Goal: Task Accomplishment & Management: Use online tool/utility

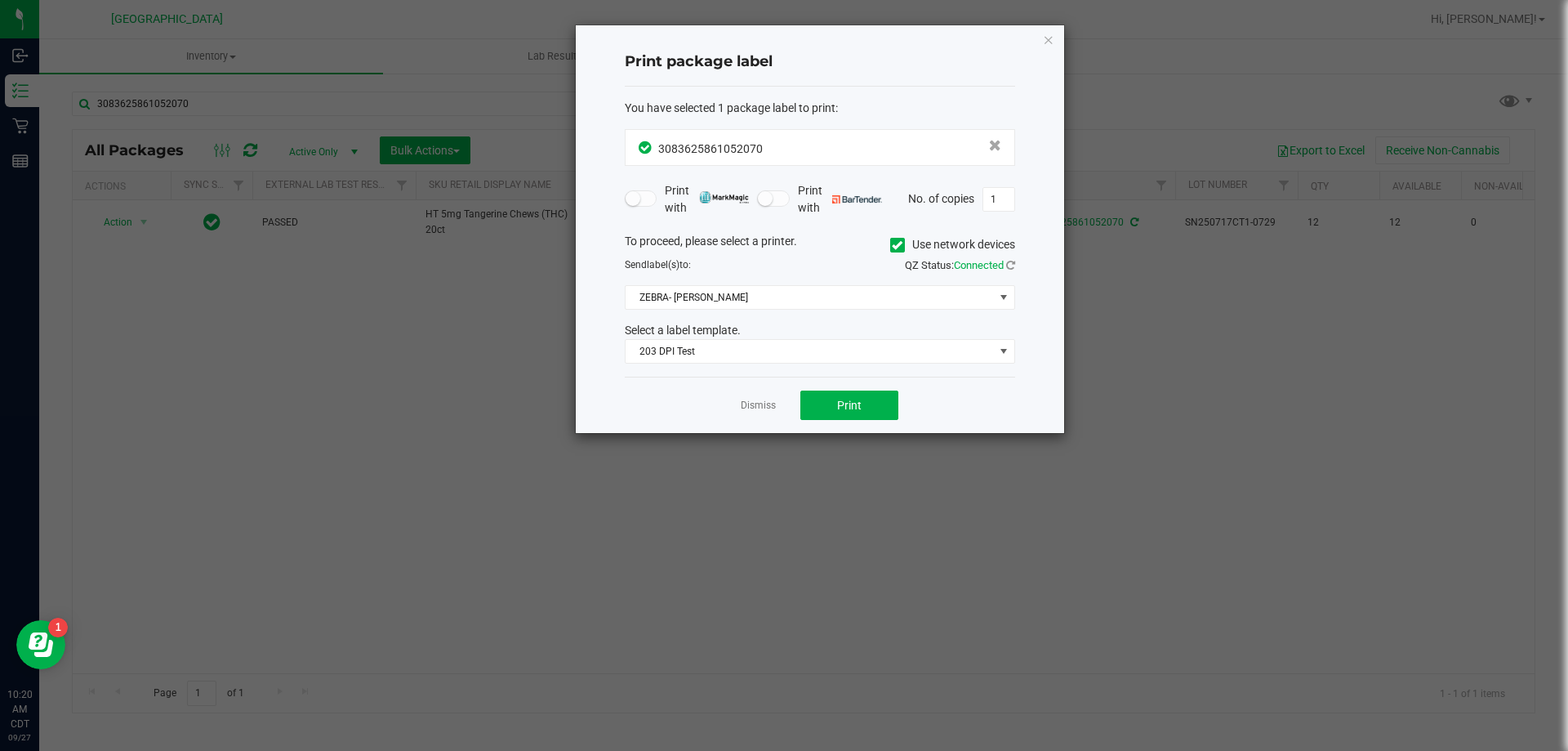
click at [752, 401] on link "Dismiss" at bounding box center [758, 405] width 36 height 13
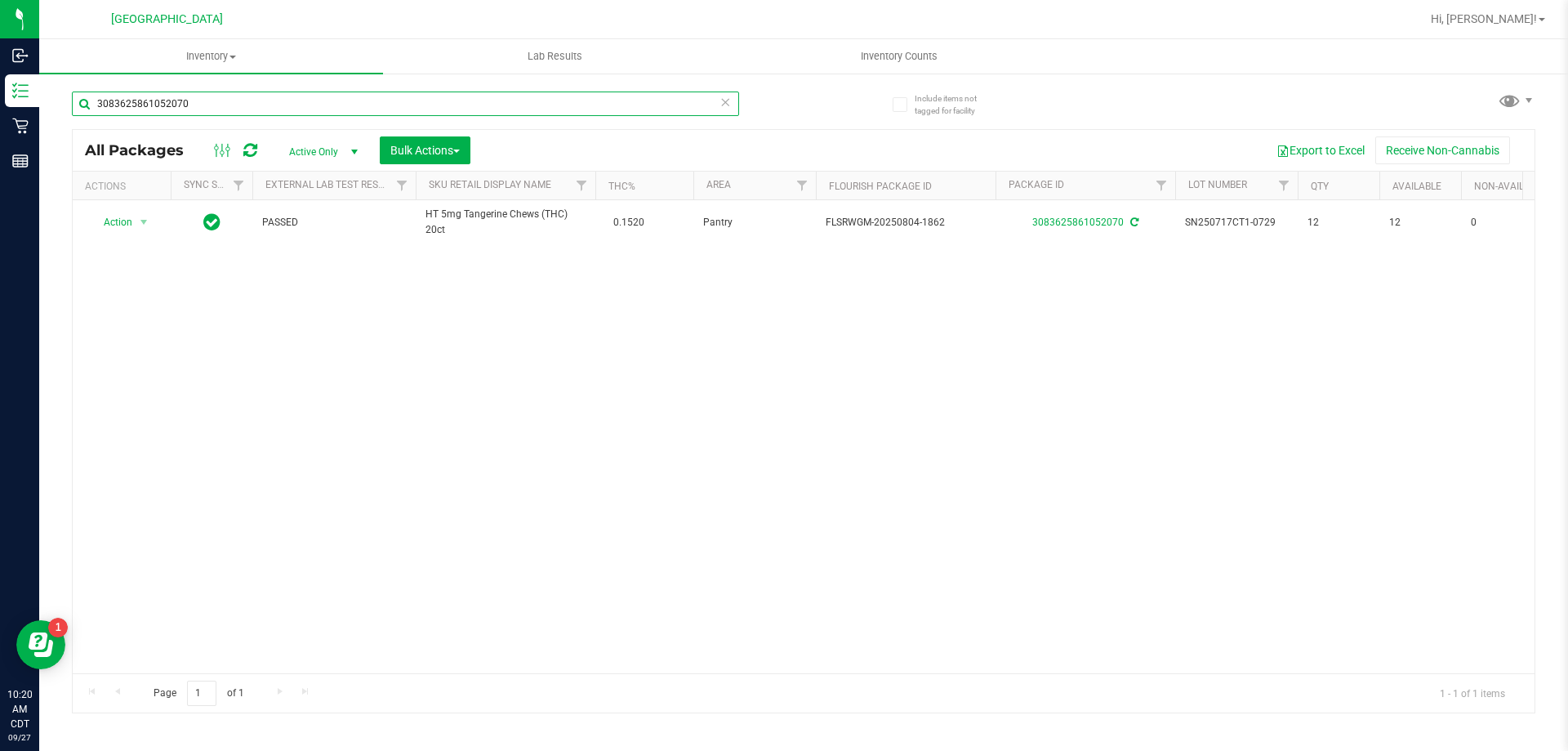
drag, startPoint x: 347, startPoint y: 111, endPoint x: 95, endPoint y: 93, distance: 252.6
click at [95, 93] on input "3083625861052070" at bounding box center [405, 104] width 667 height 25
type input "6157424660695502"
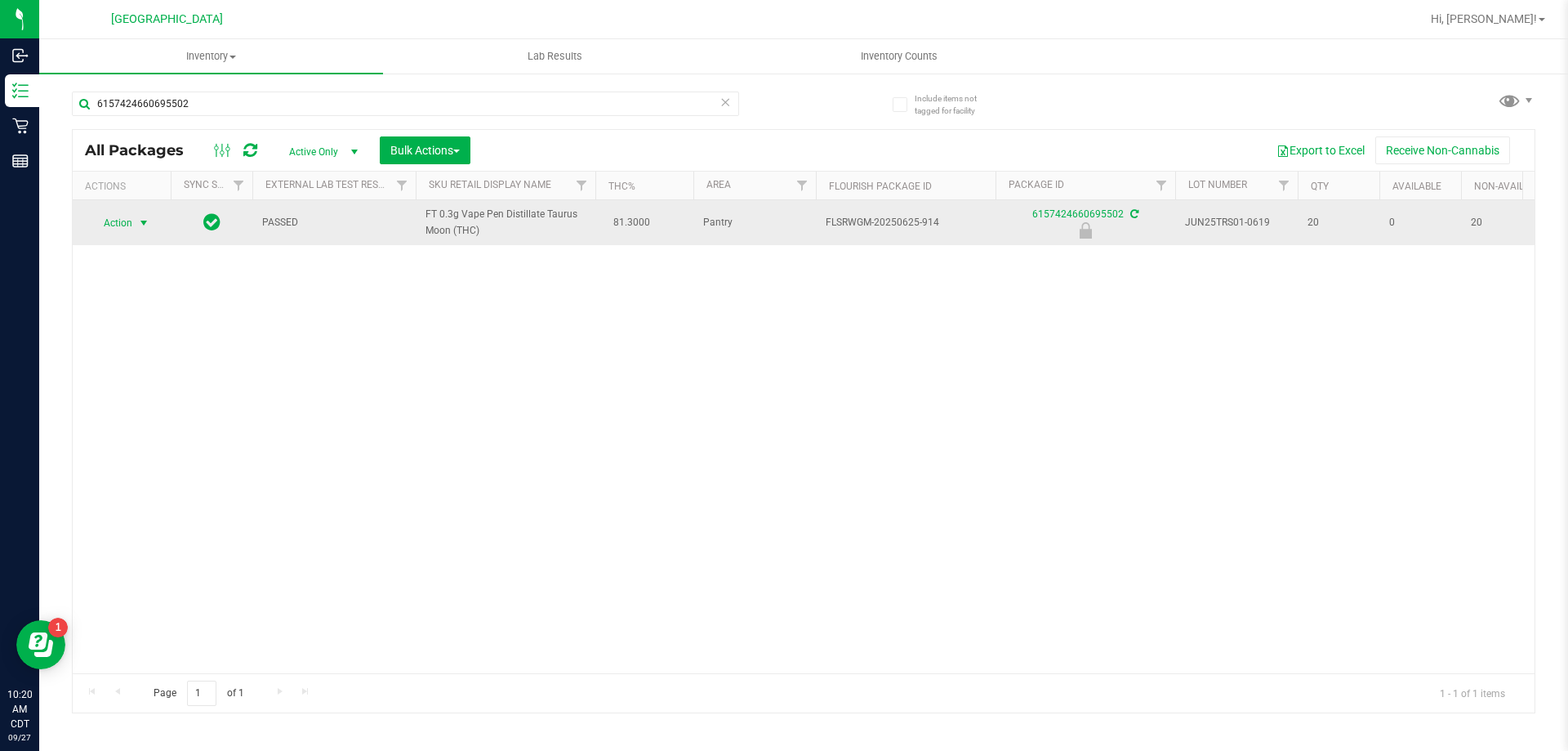
click at [139, 221] on span "select" at bounding box center [144, 223] width 13 height 13
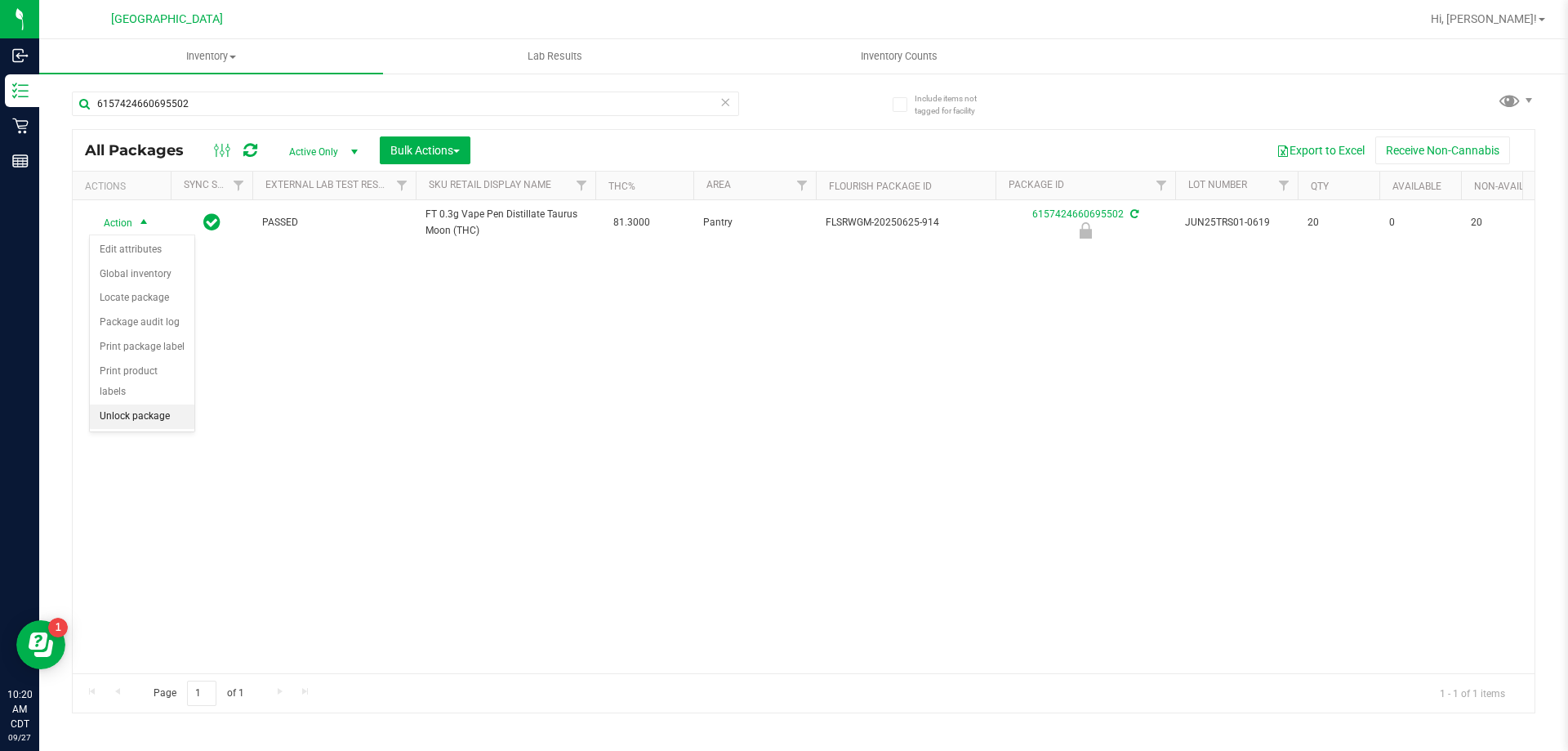
click at [130, 404] on li "Unlock package" at bounding box center [142, 417] width 105 height 25
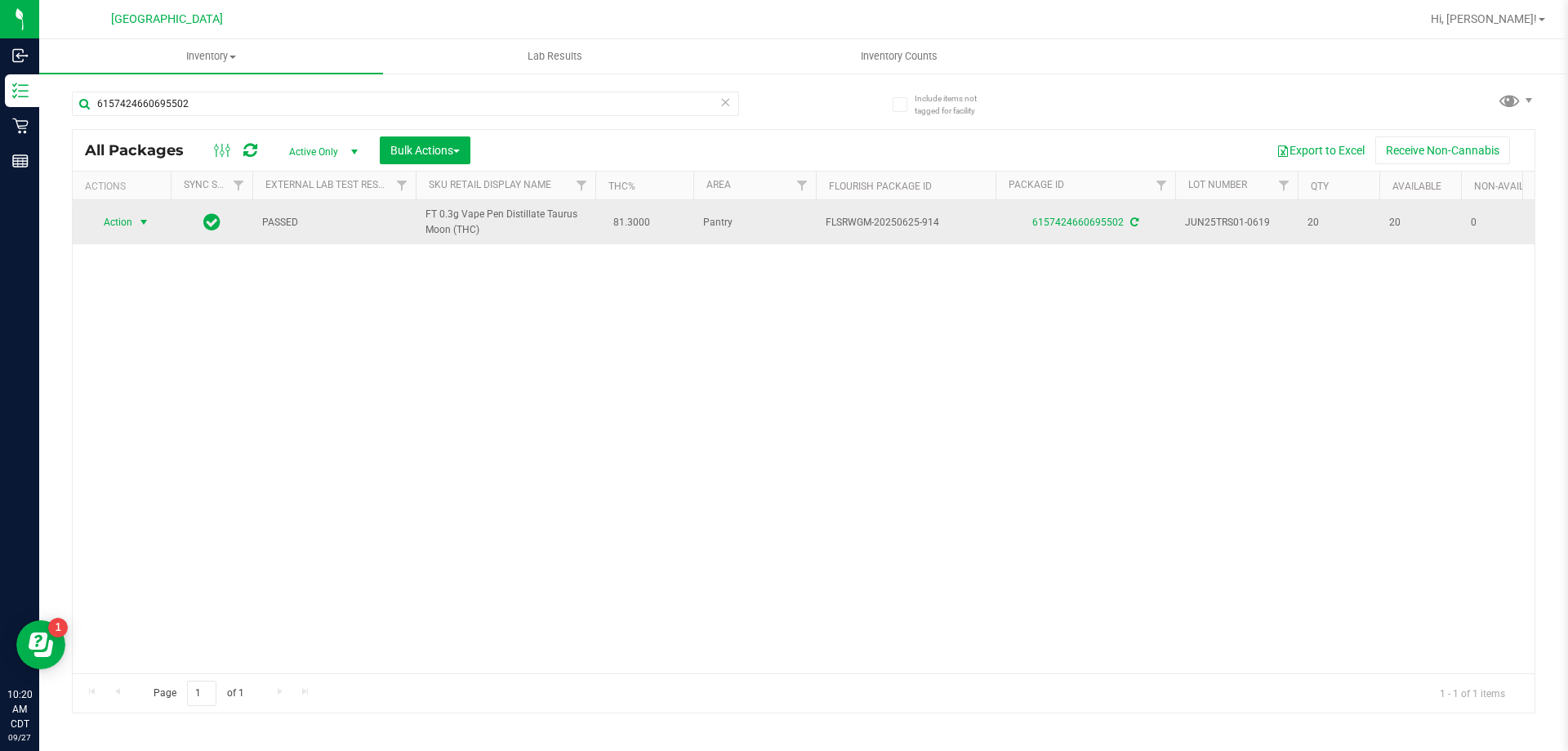
click at [129, 212] on span "Action" at bounding box center [111, 222] width 44 height 23
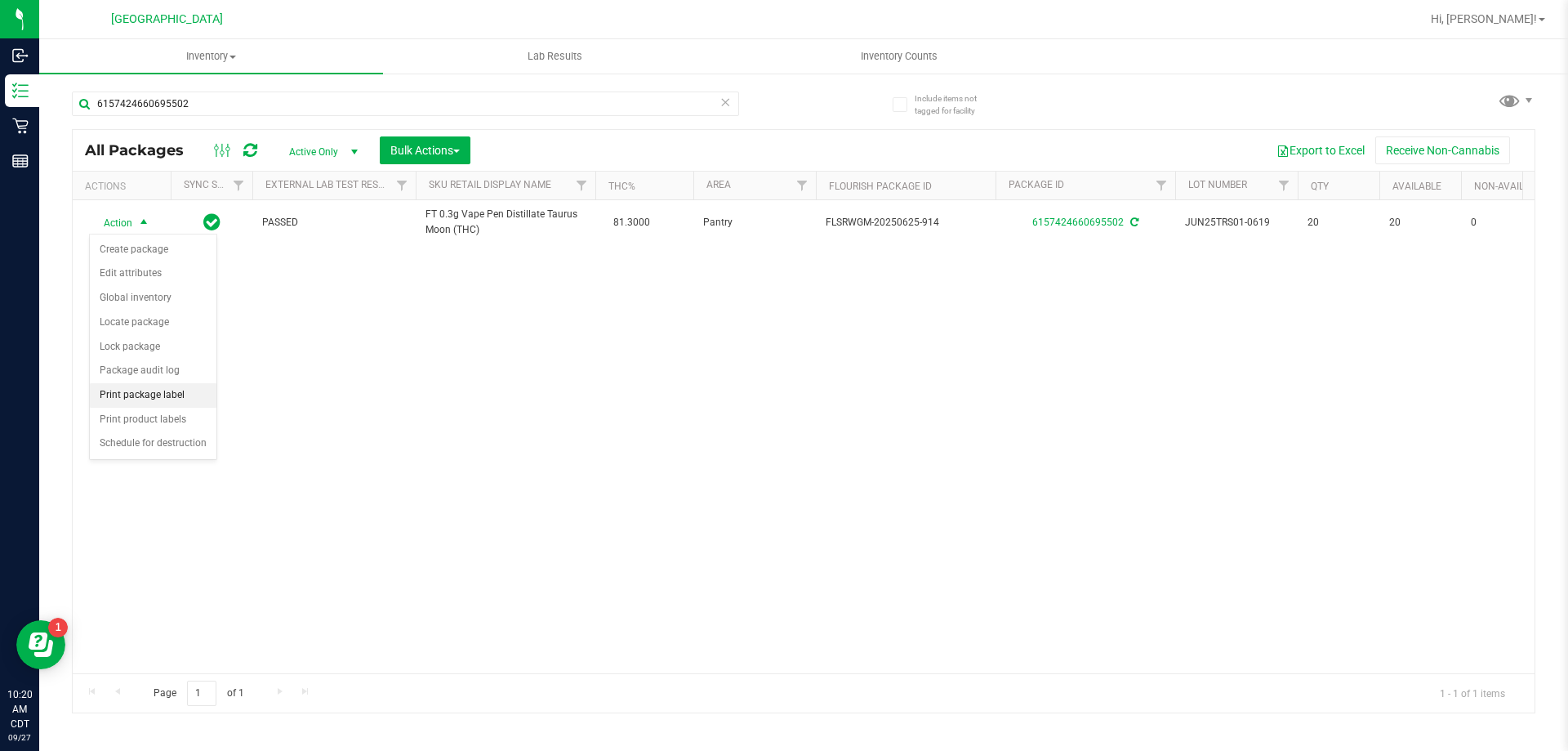
click at [172, 395] on li "Print package label" at bounding box center [154, 396] width 127 height 25
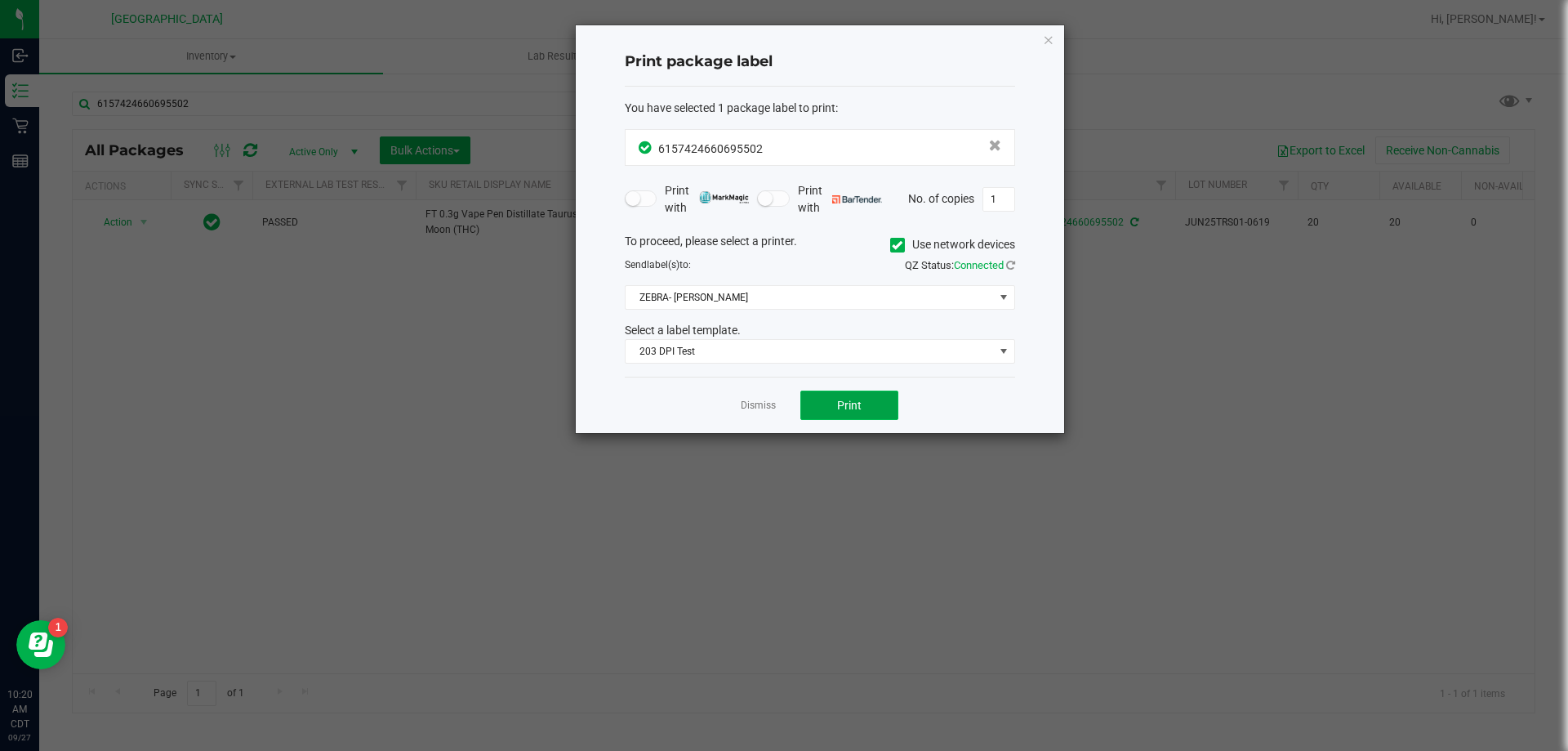
click at [826, 408] on button "Print" at bounding box center [850, 405] width 98 height 30
click at [765, 401] on link "Dismiss" at bounding box center [758, 405] width 36 height 13
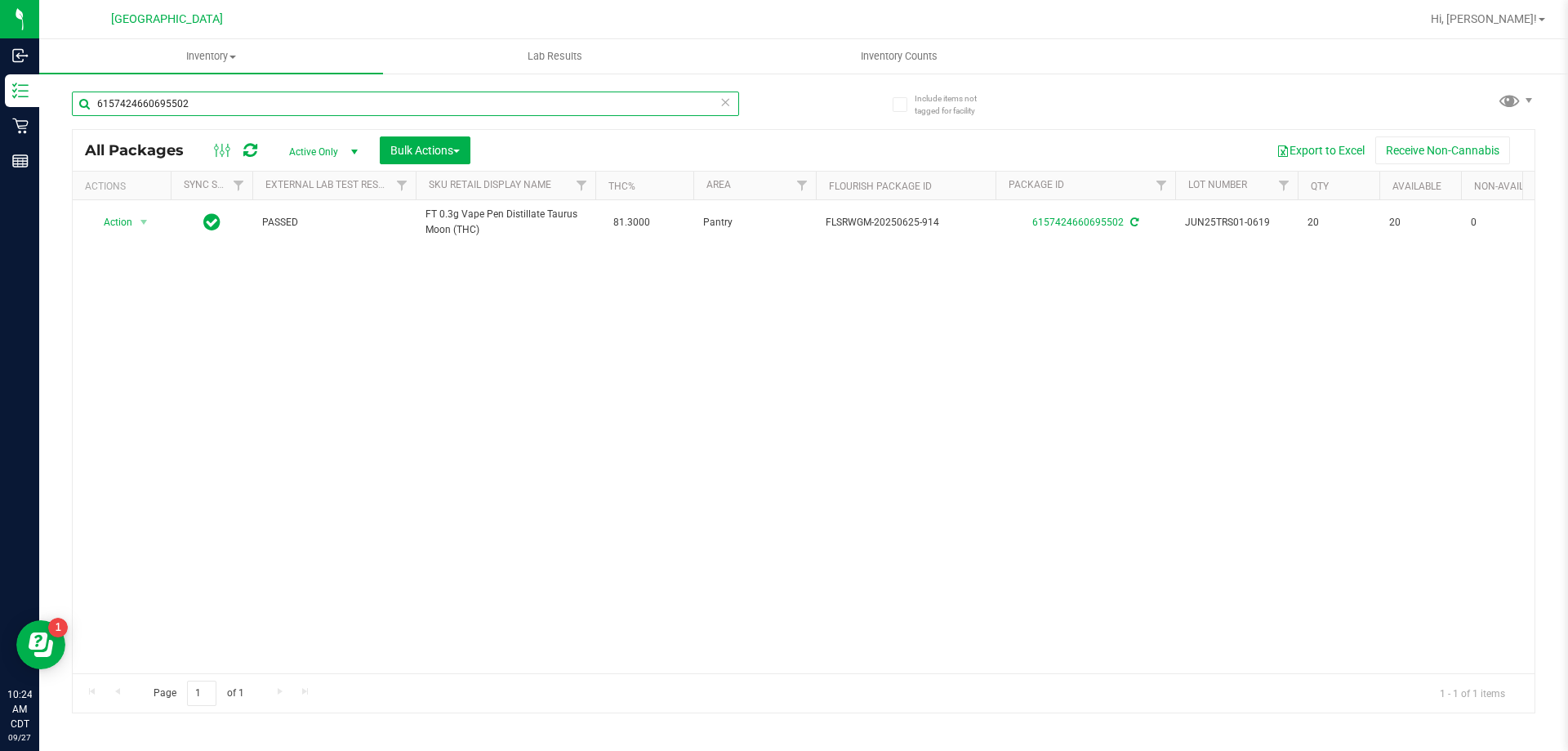
drag, startPoint x: 290, startPoint y: 112, endPoint x: 92, endPoint y: 109, distance: 198.0
click at [92, 109] on input "6157424660695502" at bounding box center [405, 104] width 667 height 25
type input "0535934332819160"
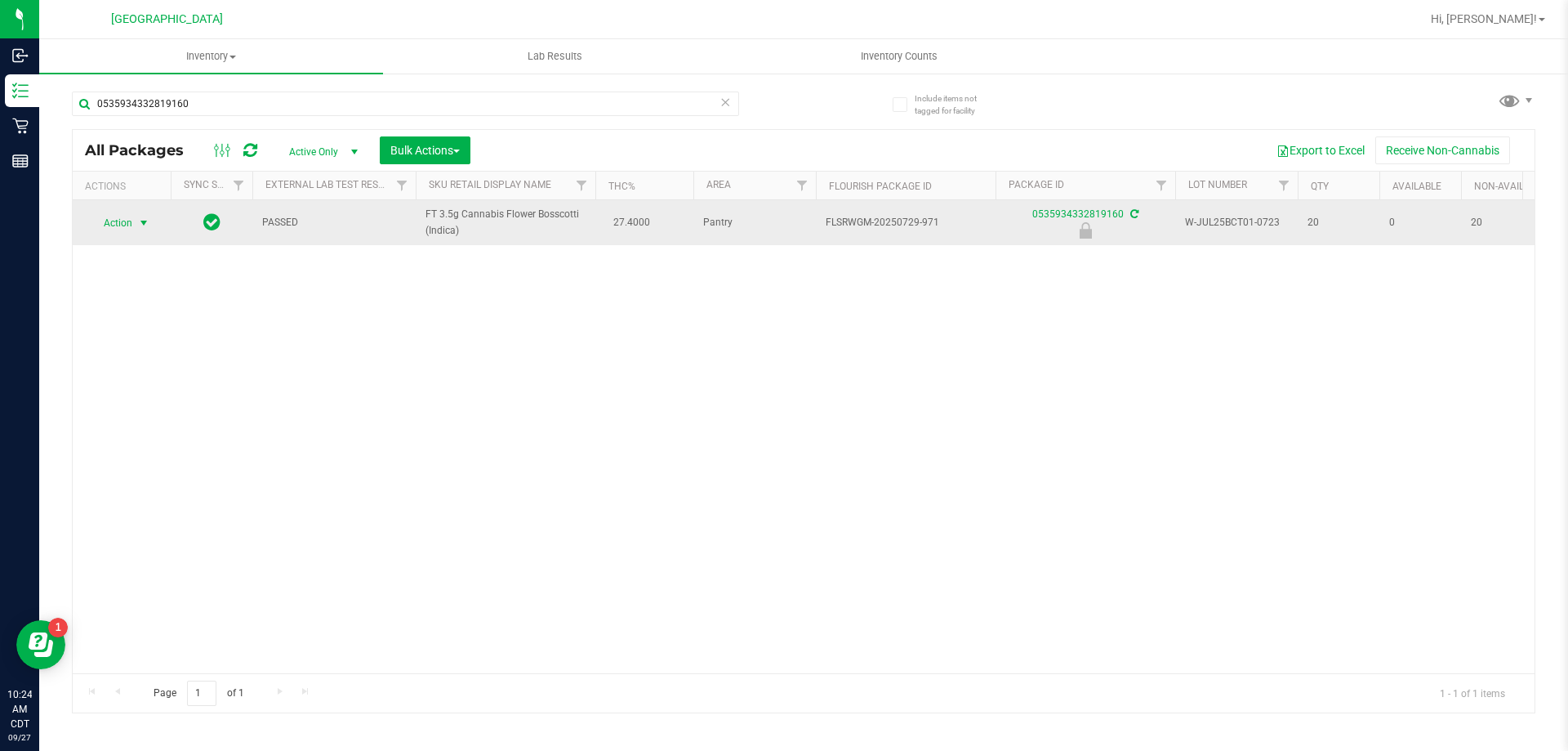
click at [116, 222] on span "Action" at bounding box center [111, 223] width 44 height 23
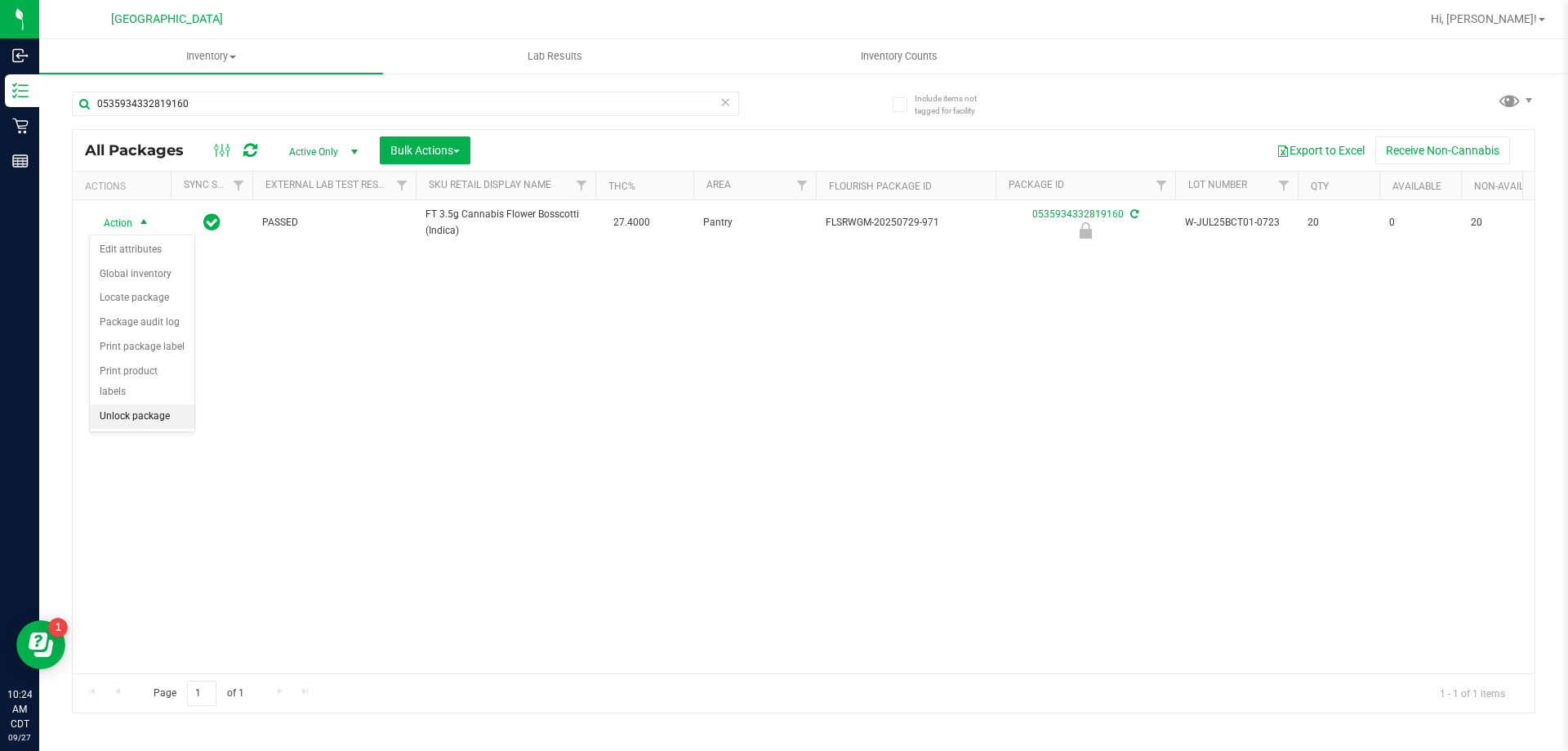
click at [155, 404] on li "Unlock package" at bounding box center [142, 417] width 105 height 25
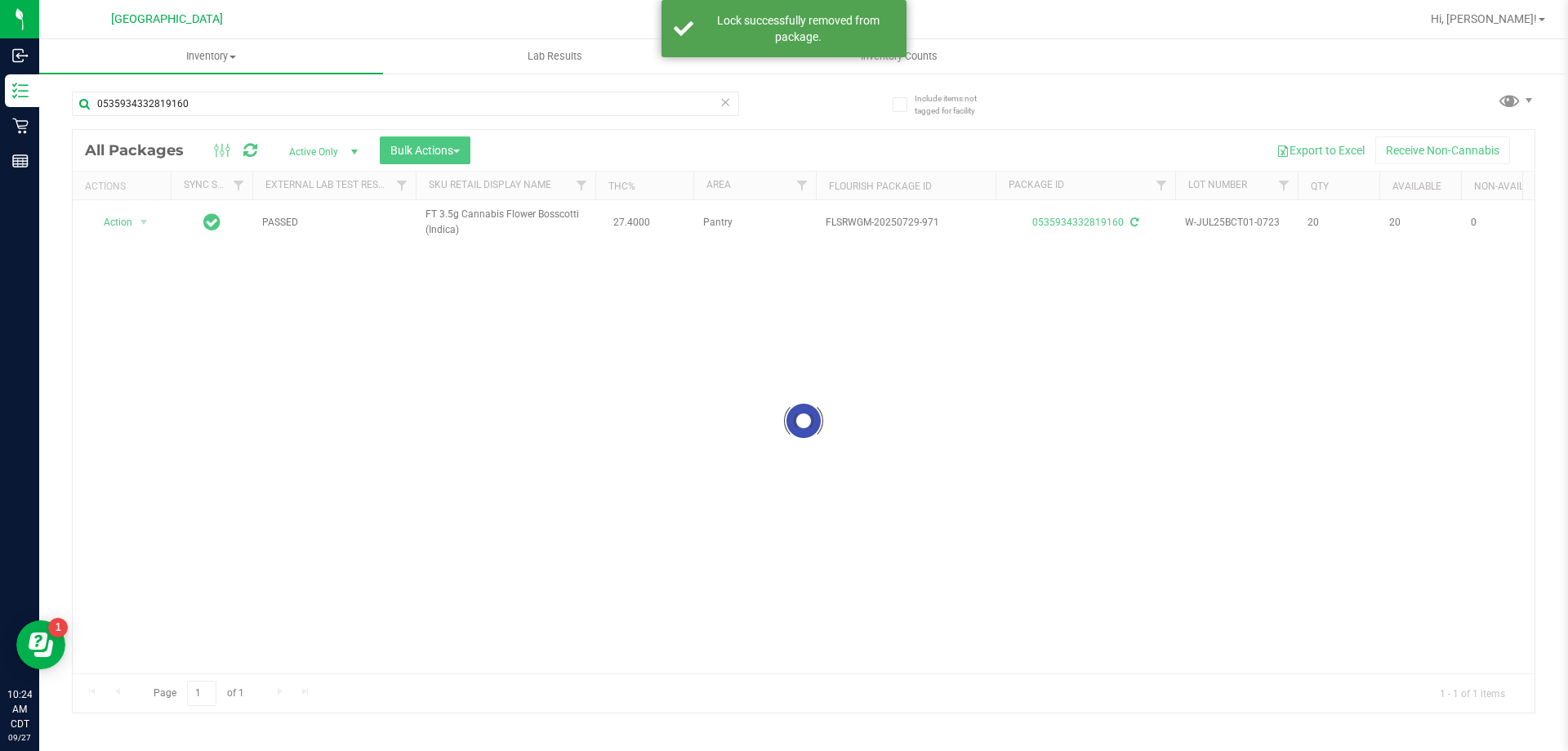
click at [129, 220] on div at bounding box center [804, 421] width 1462 height 582
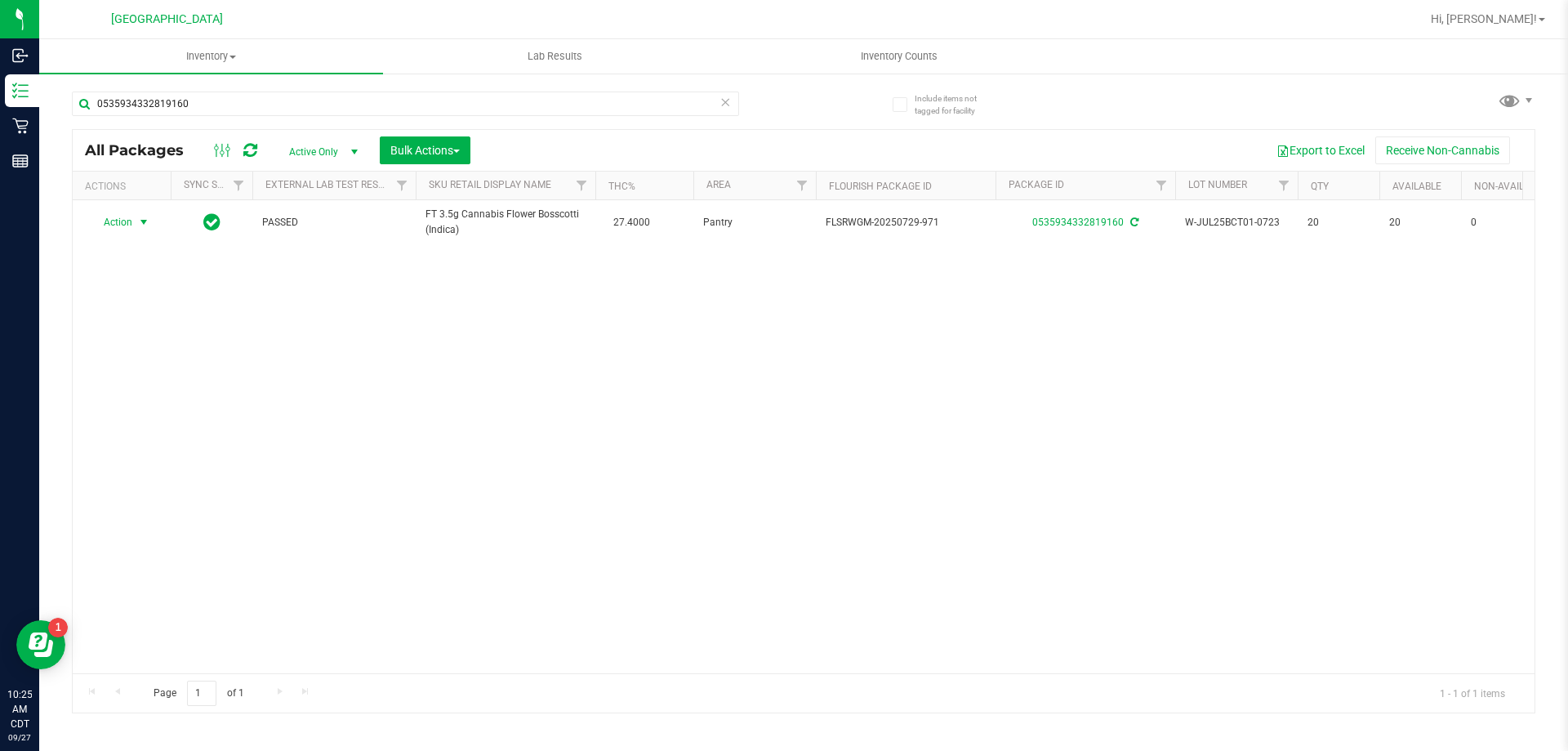
click at [129, 222] on span "Action" at bounding box center [111, 222] width 44 height 23
click at [144, 388] on li "Print package label" at bounding box center [154, 396] width 127 height 25
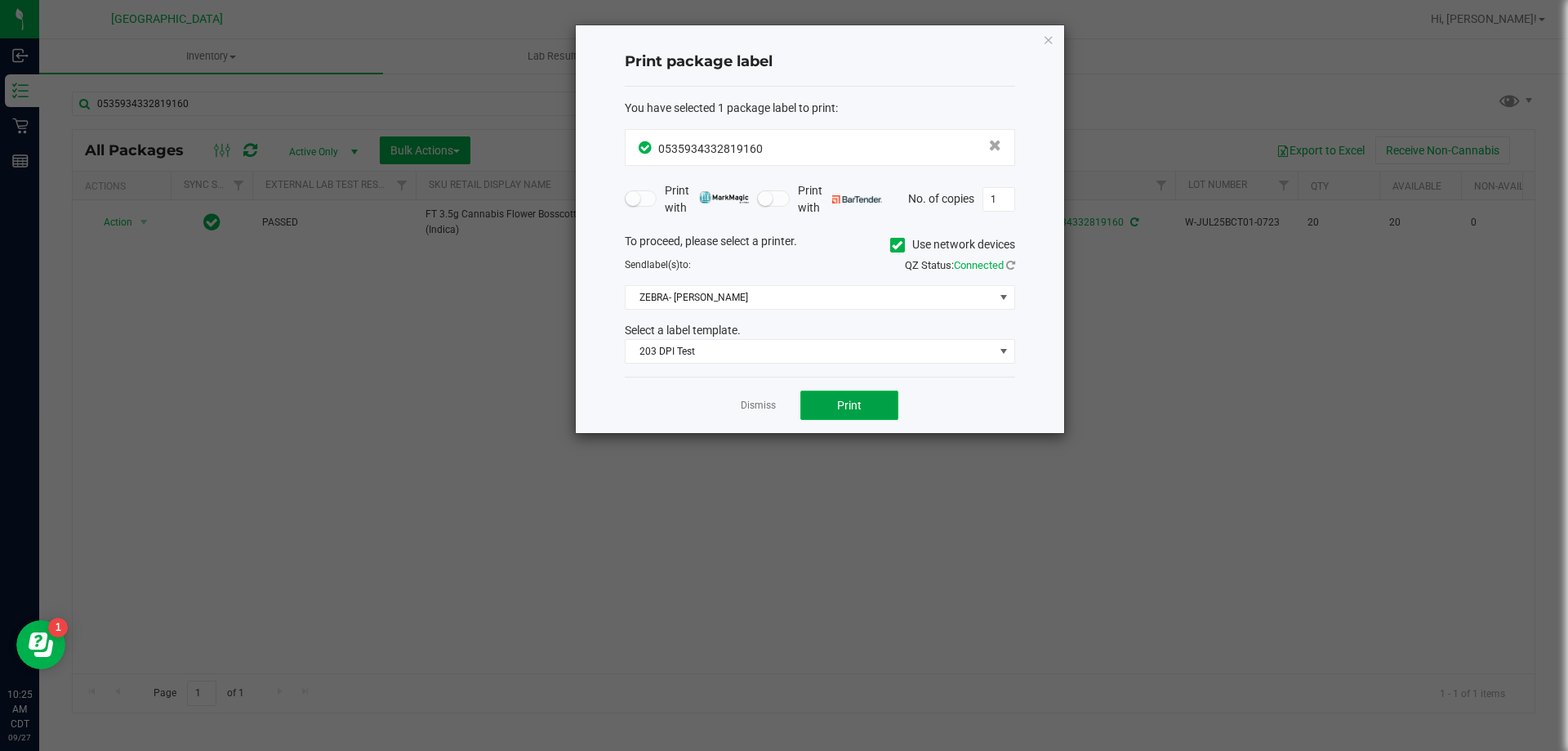
click at [873, 412] on button "Print" at bounding box center [850, 405] width 98 height 30
click at [752, 409] on link "Dismiss" at bounding box center [758, 405] width 36 height 13
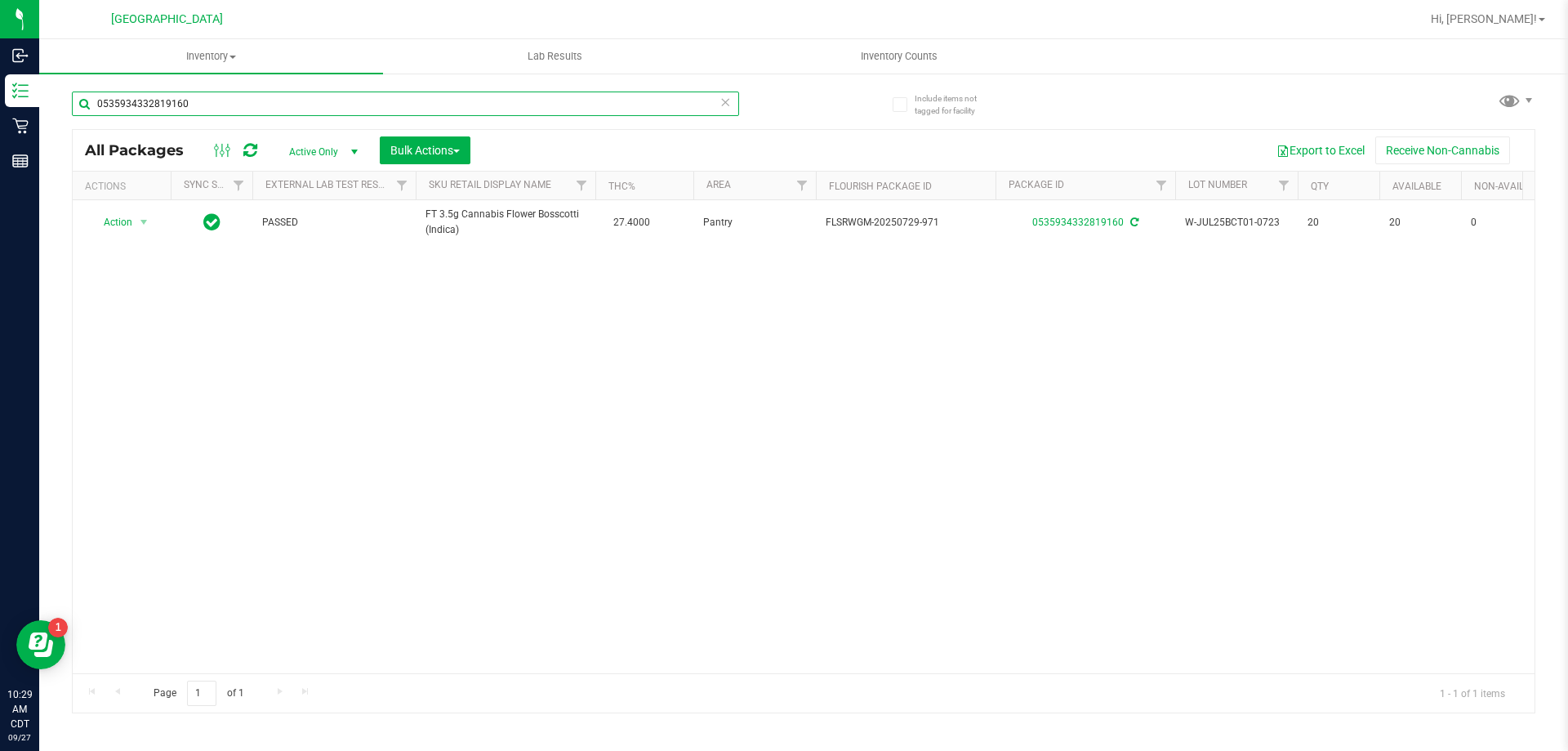
drag, startPoint x: 309, startPoint y: 99, endPoint x: 91, endPoint y: 107, distance: 218.1
click at [91, 107] on input "0535934332819160" at bounding box center [405, 104] width 667 height 25
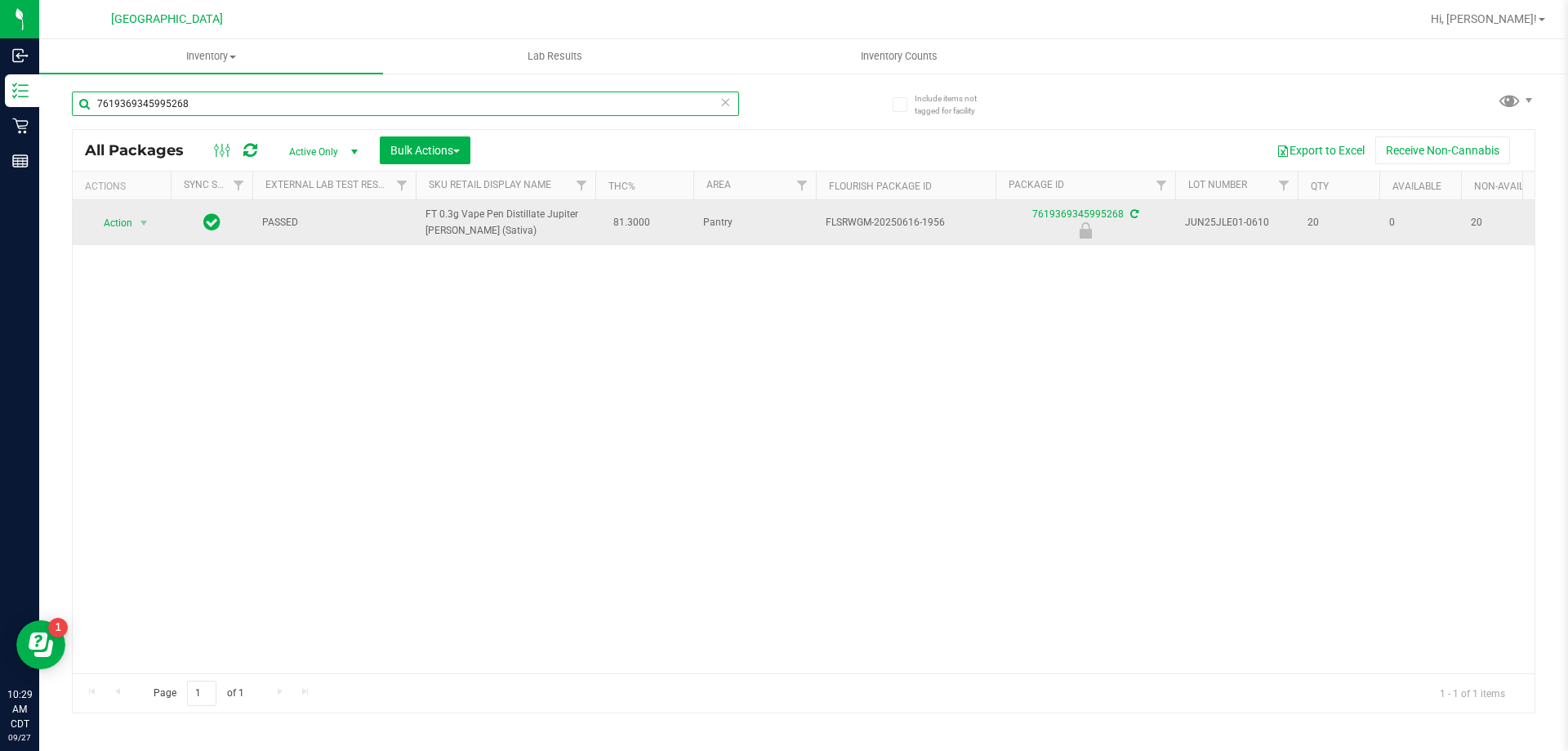
type input "7619369345995268"
click at [130, 230] on span "Action" at bounding box center [111, 223] width 44 height 23
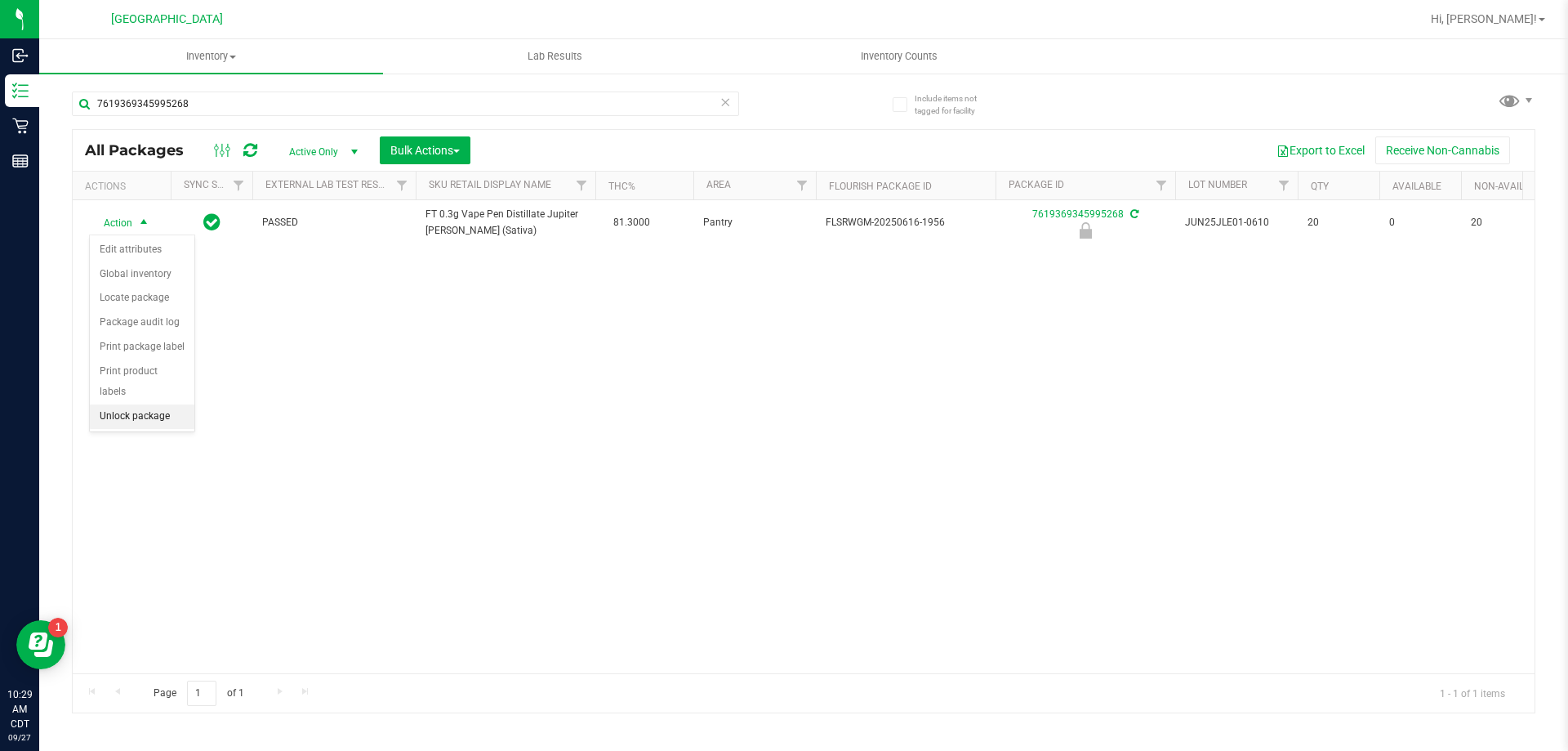
click at [156, 404] on li "Unlock package" at bounding box center [142, 417] width 105 height 25
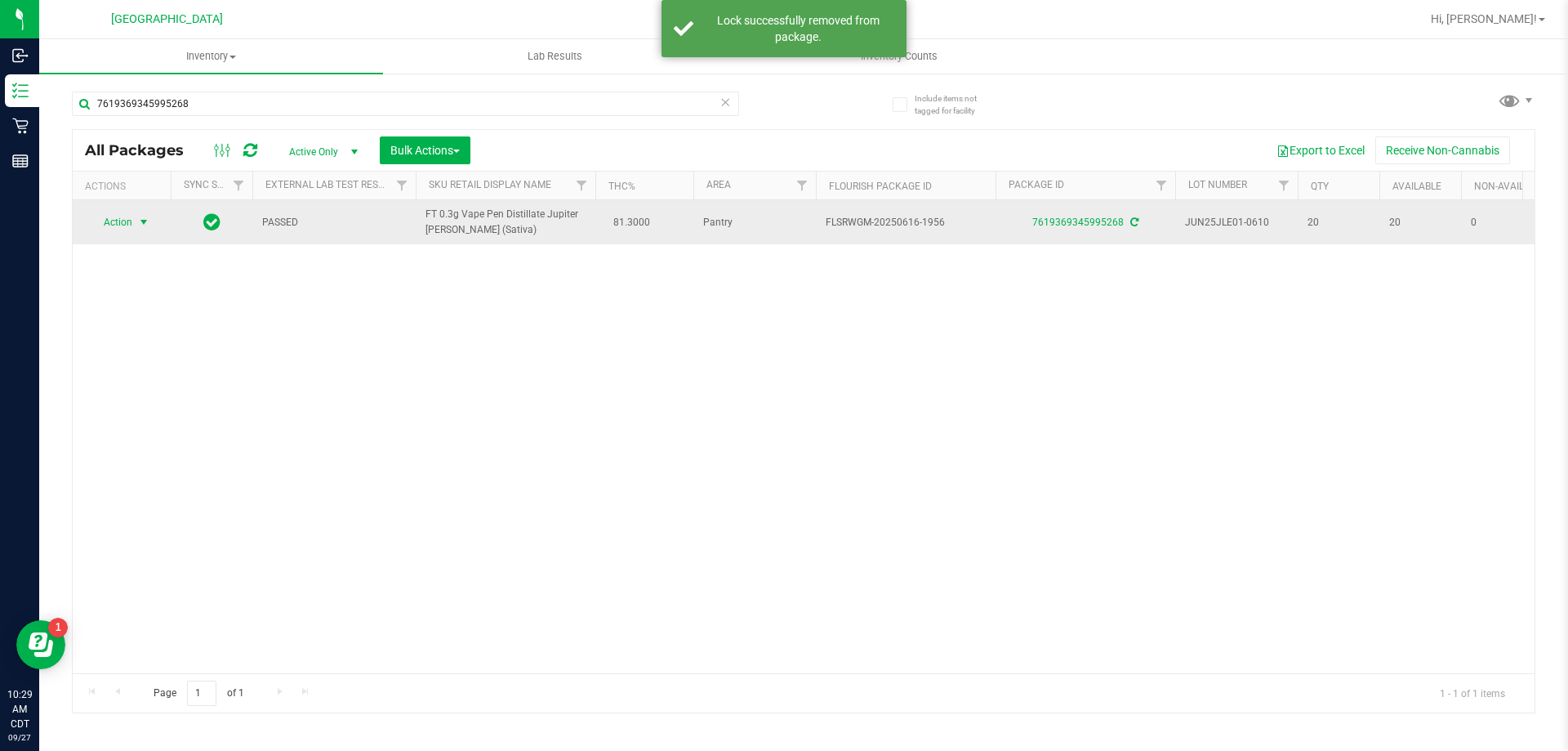
click at [124, 222] on span "Action" at bounding box center [111, 222] width 44 height 23
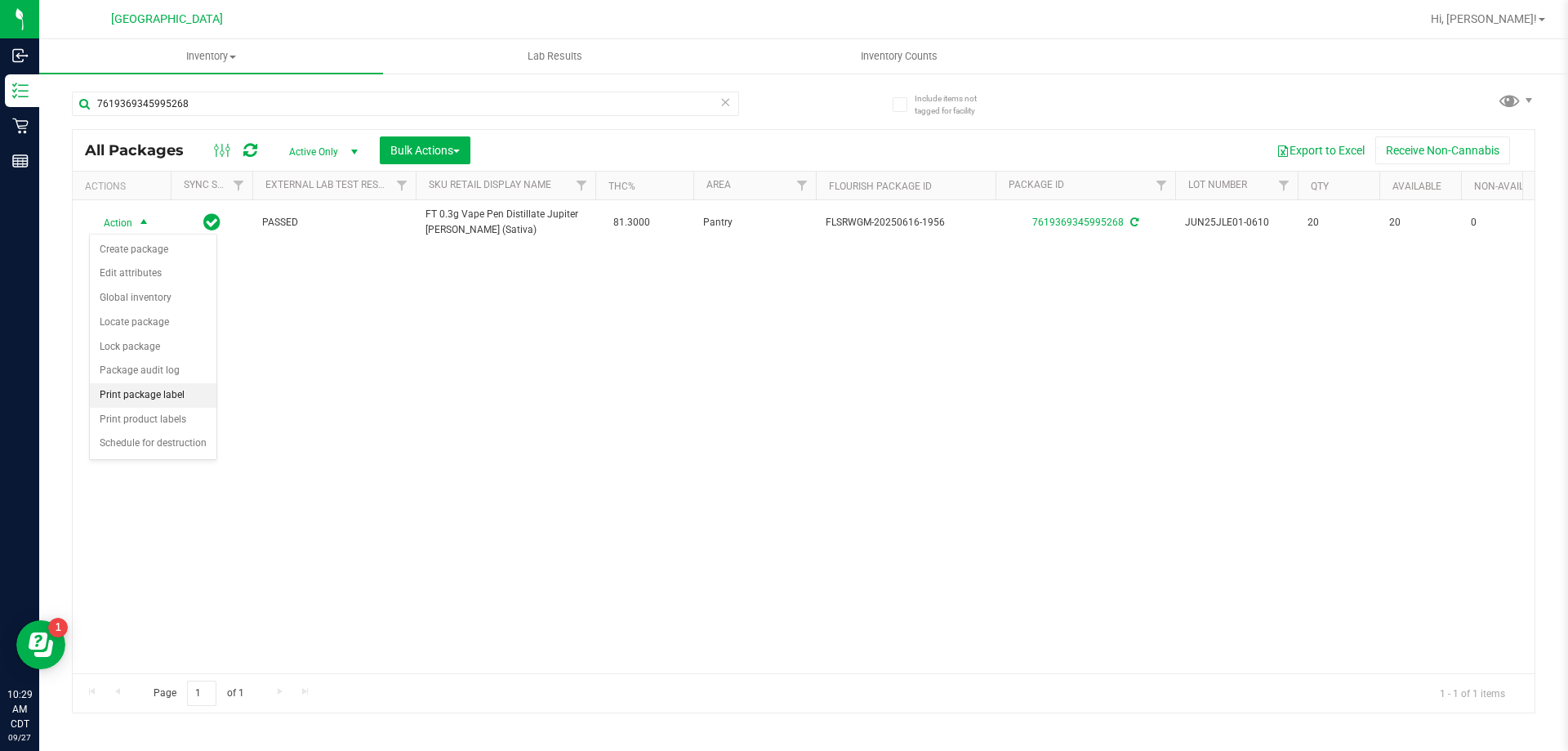
click at [143, 402] on li "Print package label" at bounding box center [154, 396] width 127 height 25
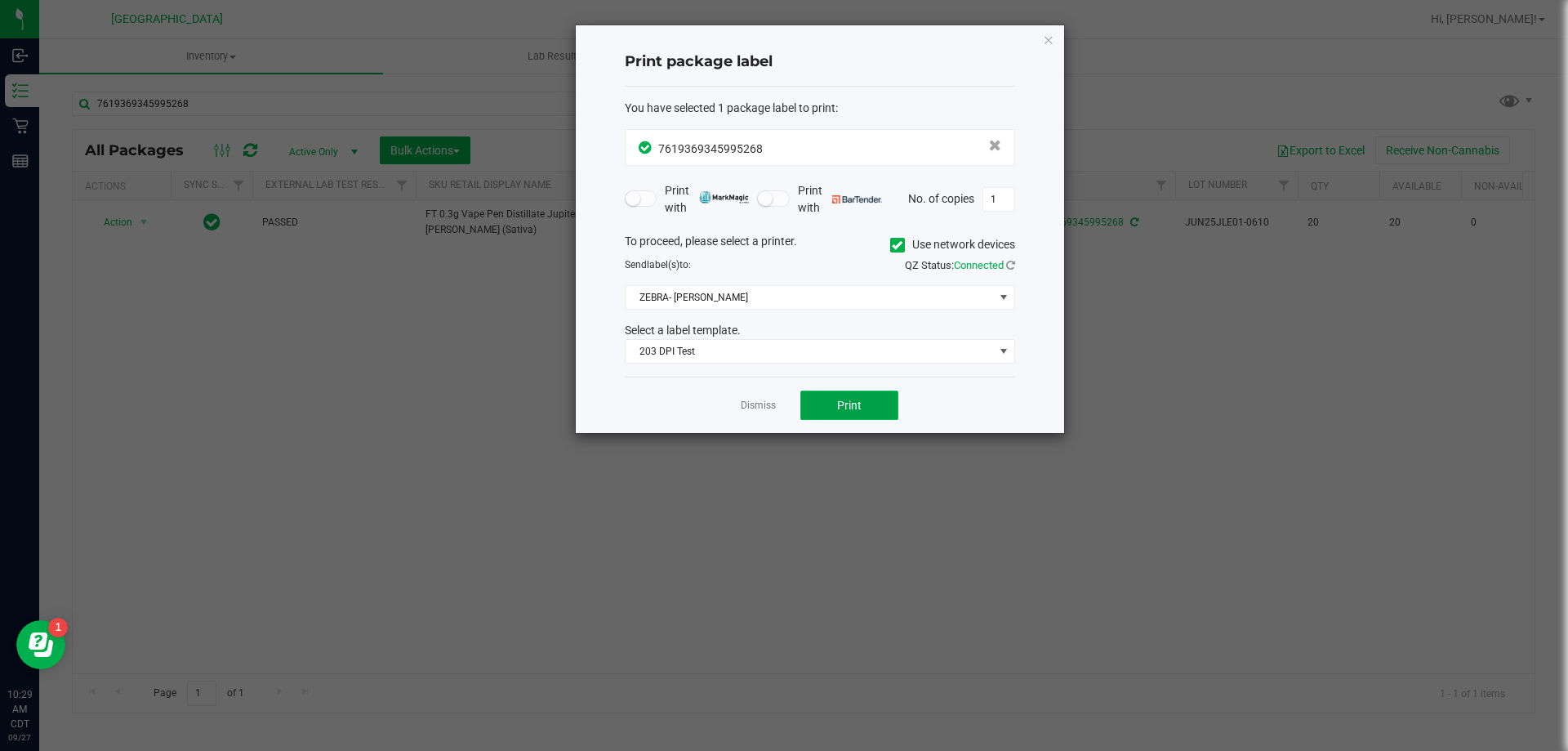
click at [863, 403] on button "Print" at bounding box center [850, 405] width 98 height 30
click at [764, 406] on link "Dismiss" at bounding box center [758, 405] width 36 height 13
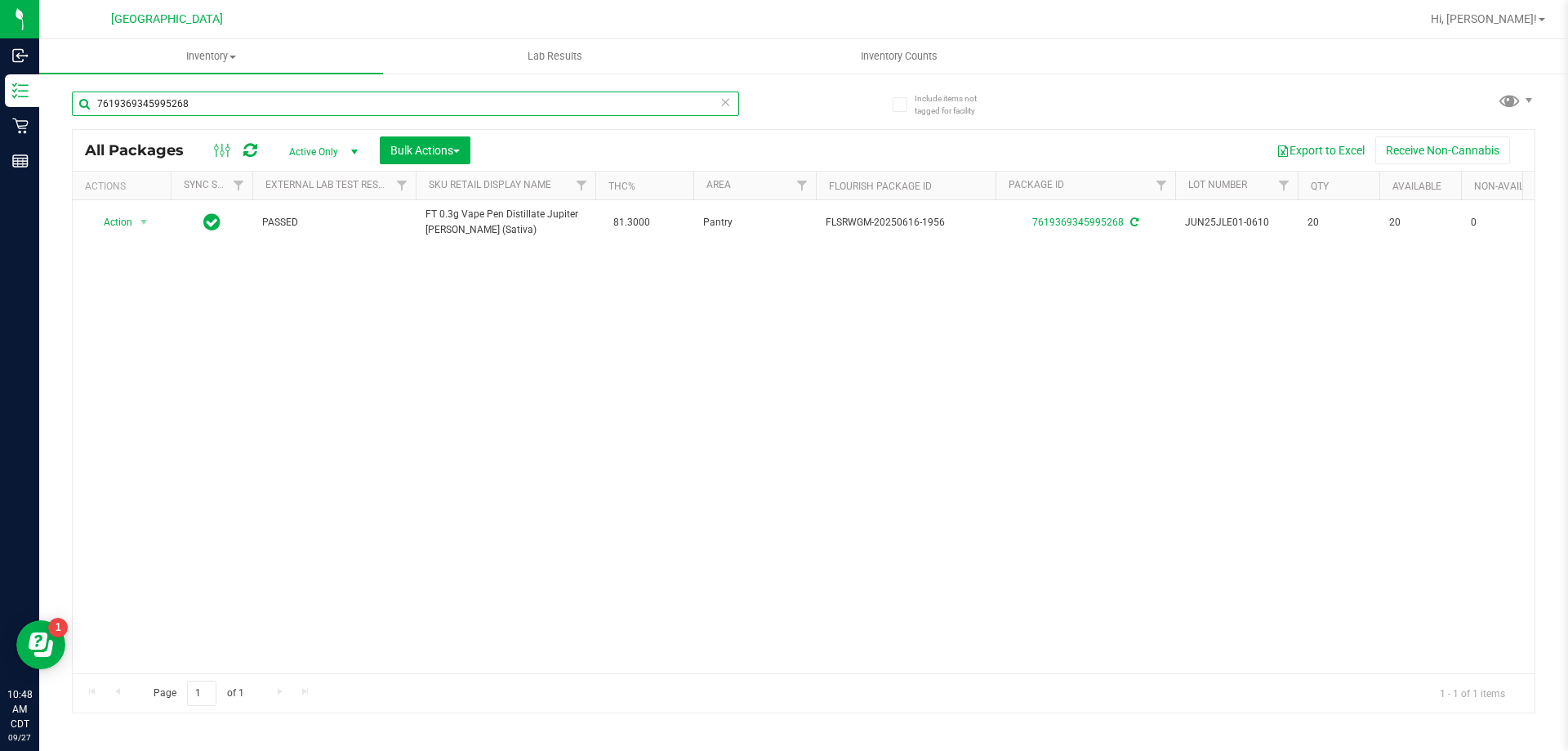
drag, startPoint x: 245, startPoint y: 101, endPoint x: 67, endPoint y: 101, distance: 178.0
click at [72, 101] on input "7619369345995268" at bounding box center [405, 104] width 667 height 25
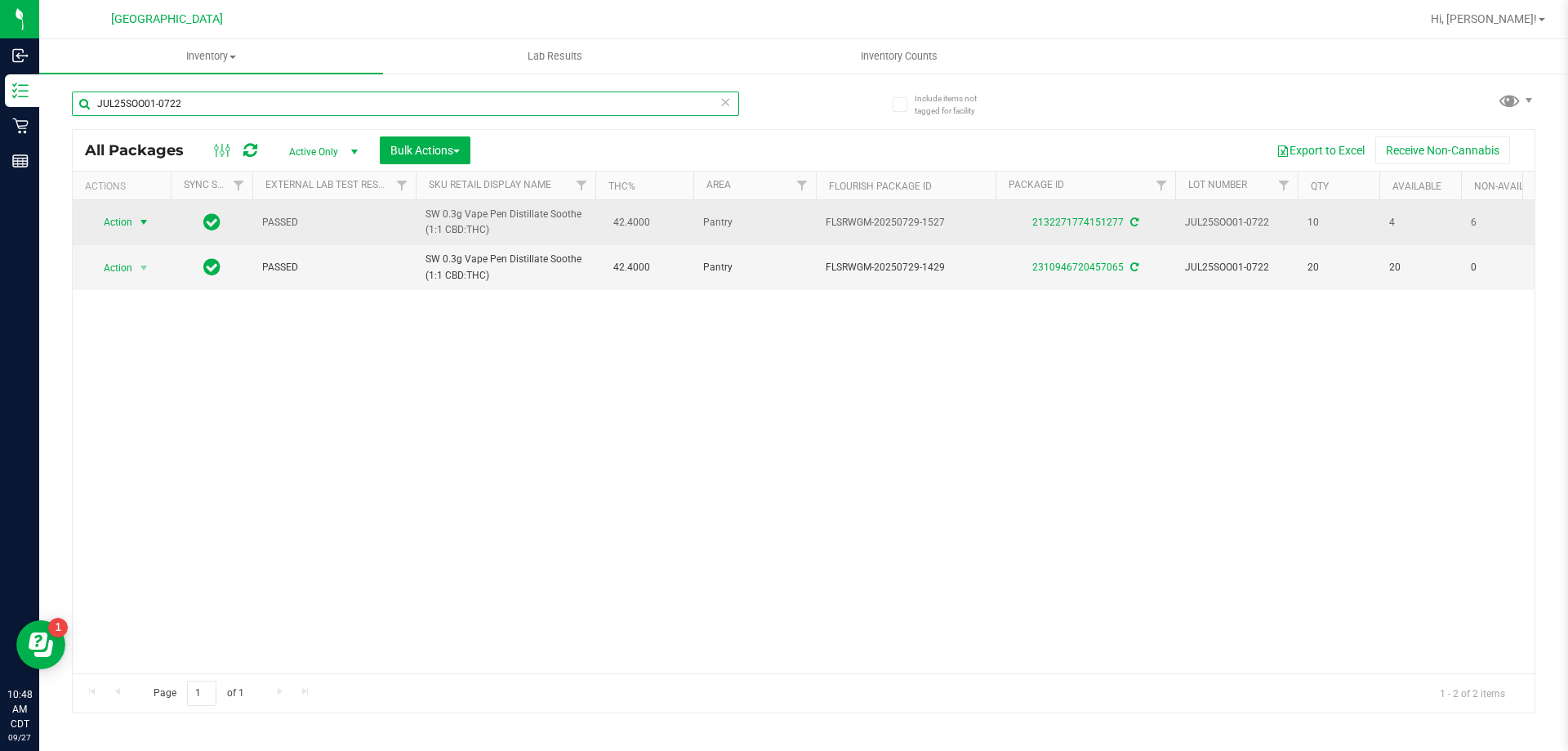
type input "JUL25SOO01-0722"
click at [107, 230] on span "Action" at bounding box center [111, 222] width 44 height 23
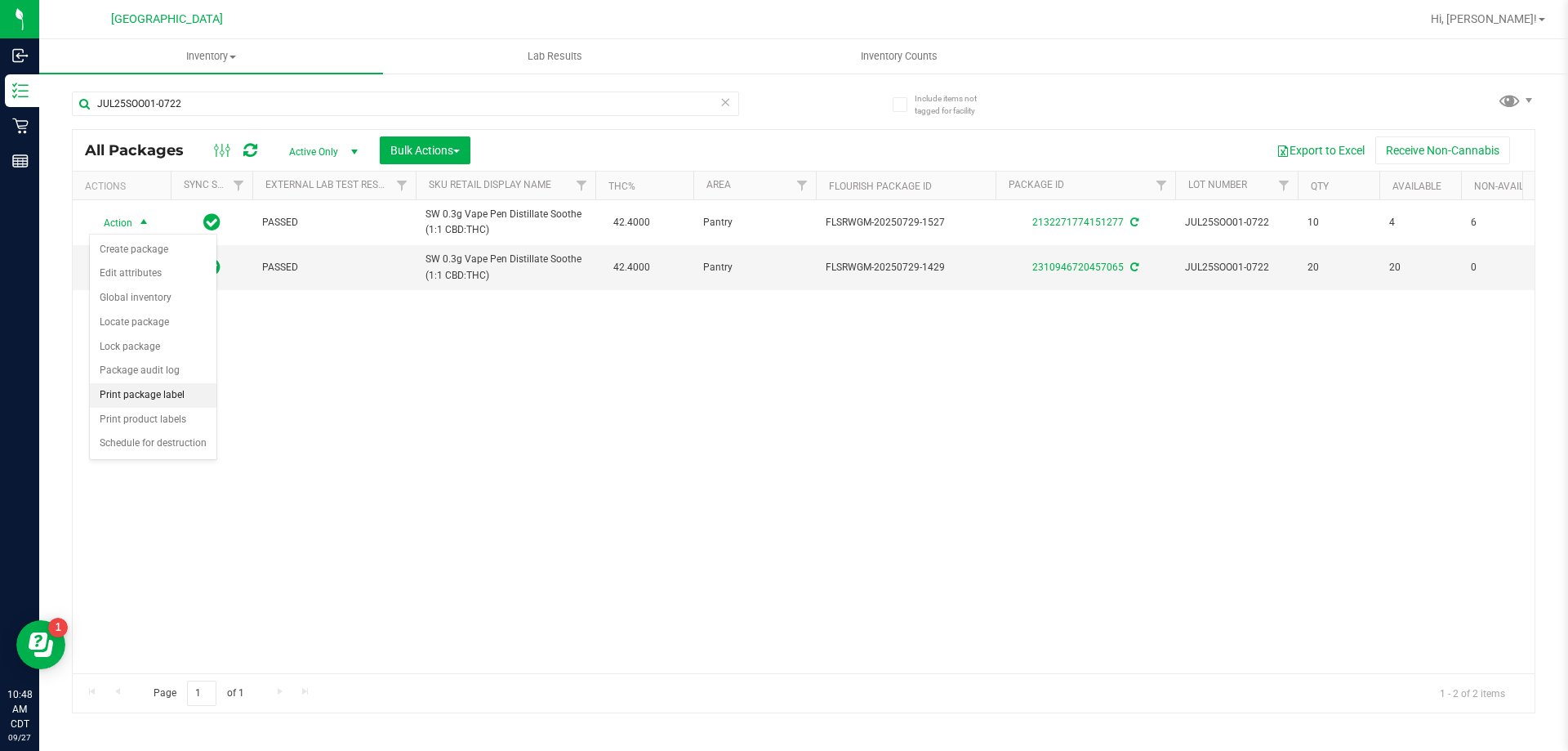
click at [143, 393] on li "Print package label" at bounding box center [154, 396] width 127 height 25
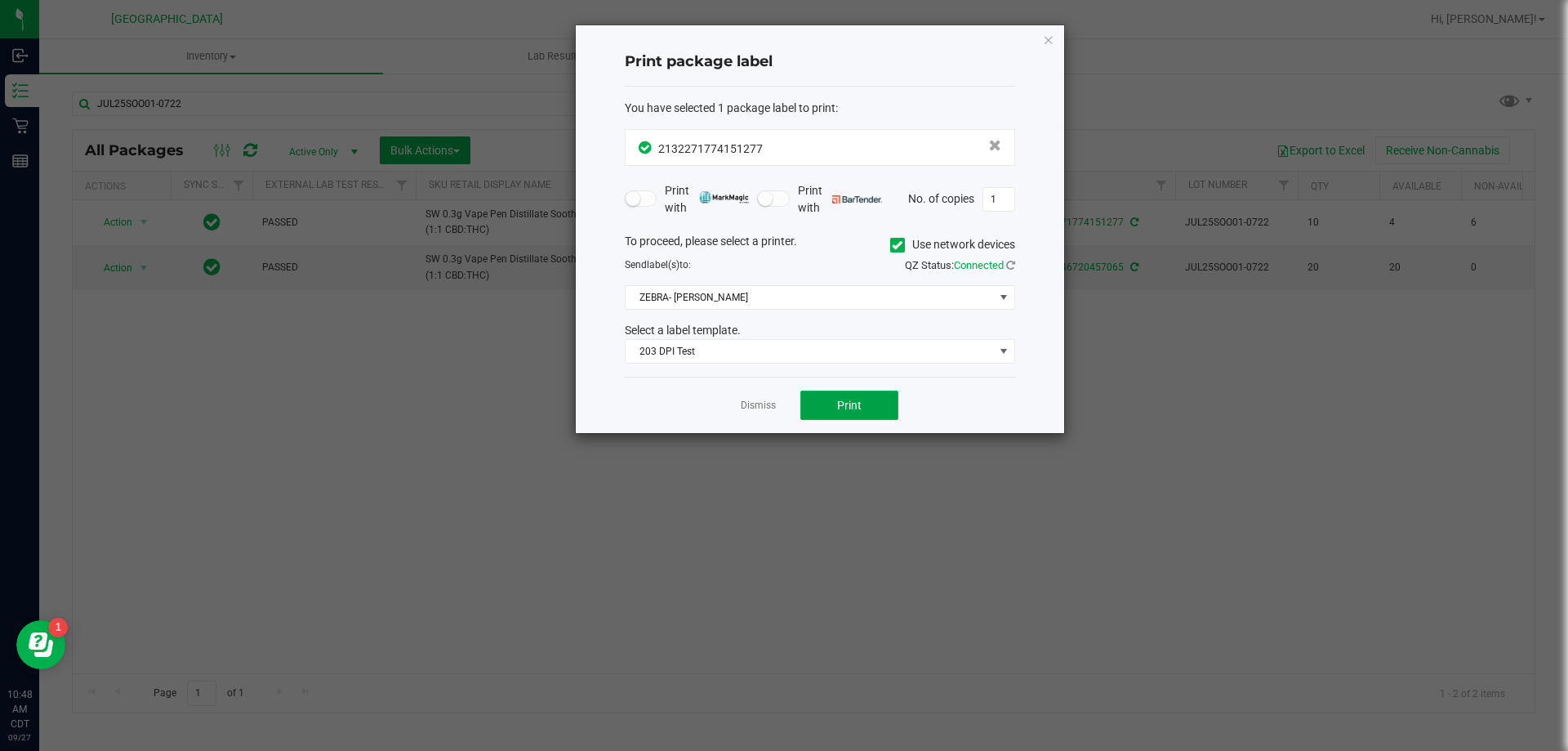
click at [832, 405] on button "Print" at bounding box center [850, 405] width 98 height 30
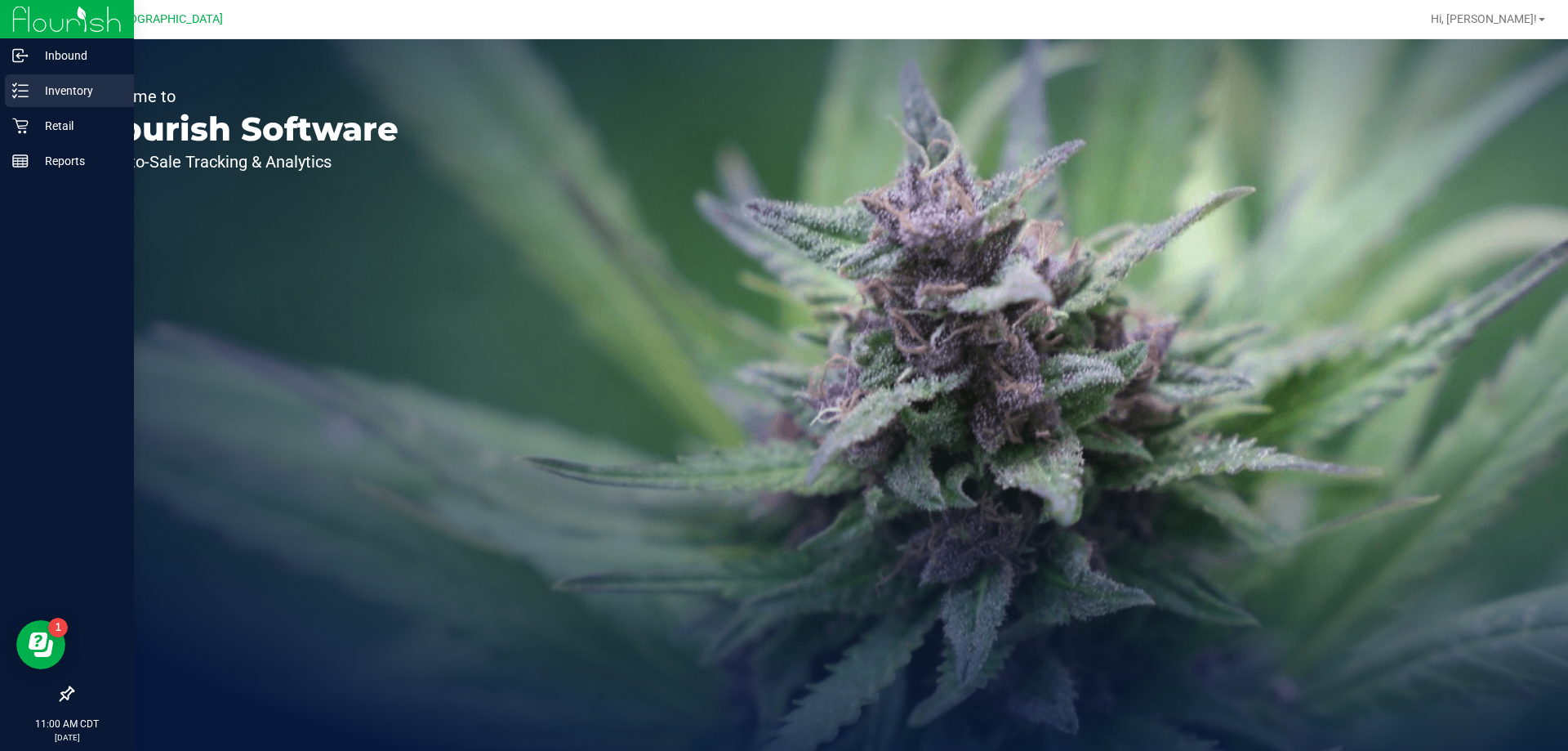
click at [64, 86] on p "Inventory" at bounding box center [78, 90] width 98 height 19
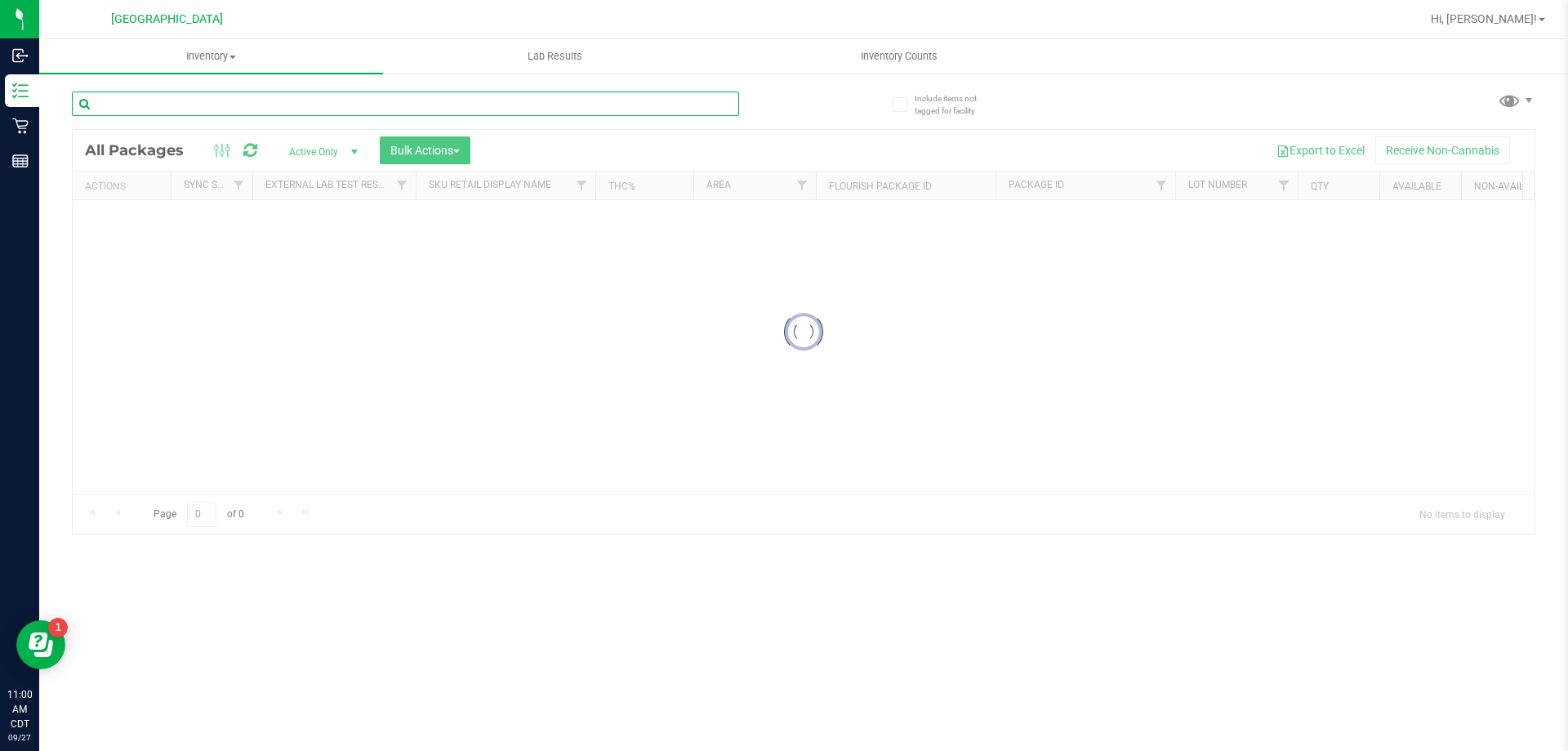
click at [312, 99] on div "Inventory All packages All inventory Waste log Create inventory Lab Results Inv…" at bounding box center [804, 395] width 1529 height 712
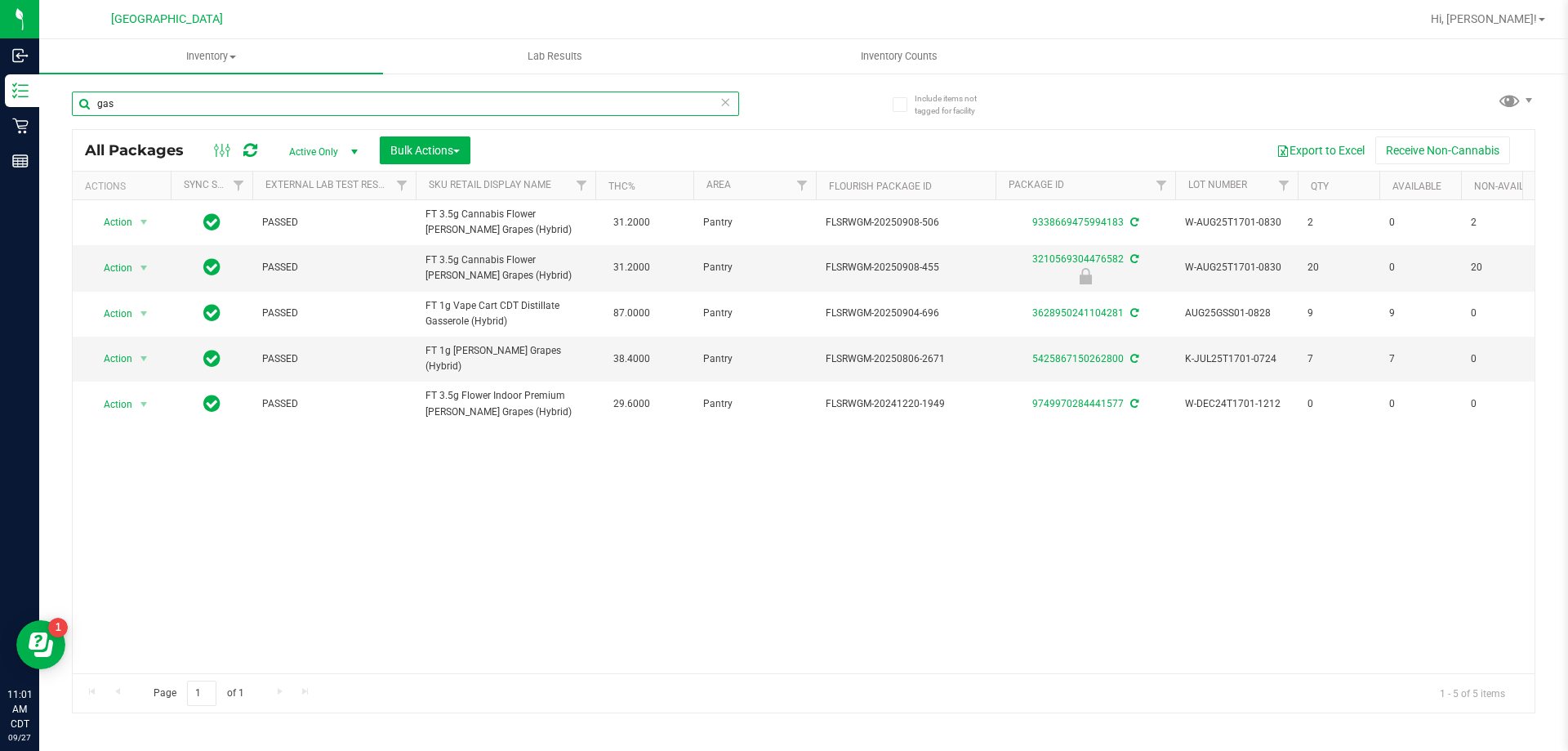
drag, startPoint x: 142, startPoint y: 104, endPoint x: 42, endPoint y: 109, distance: 100.1
click at [42, 109] on div "Include items not tagged for facility gas All Packages Active Only Active Only …" at bounding box center [804, 321] width 1529 height 498
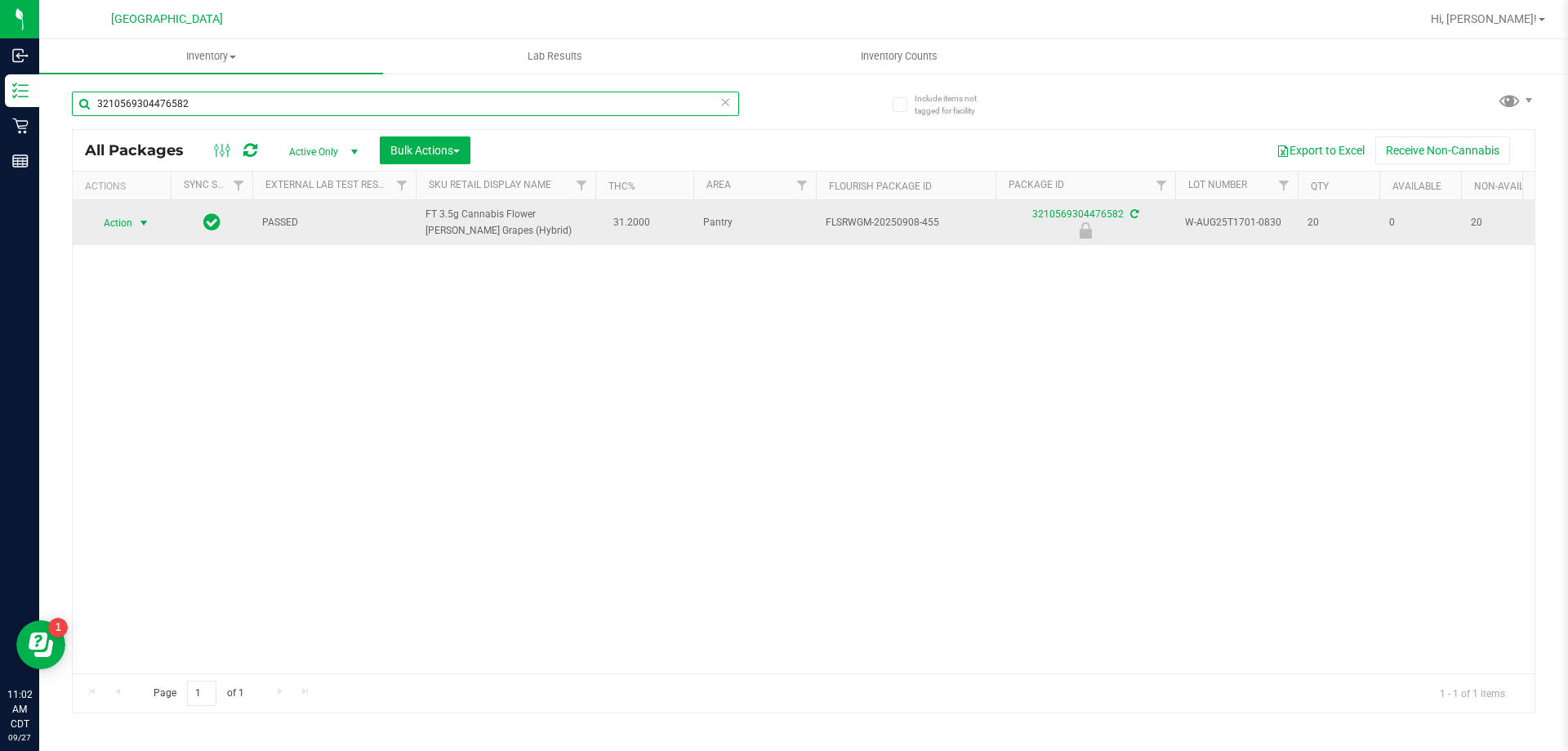
type input "3210569304476582"
click at [111, 231] on span "Action" at bounding box center [111, 223] width 44 height 23
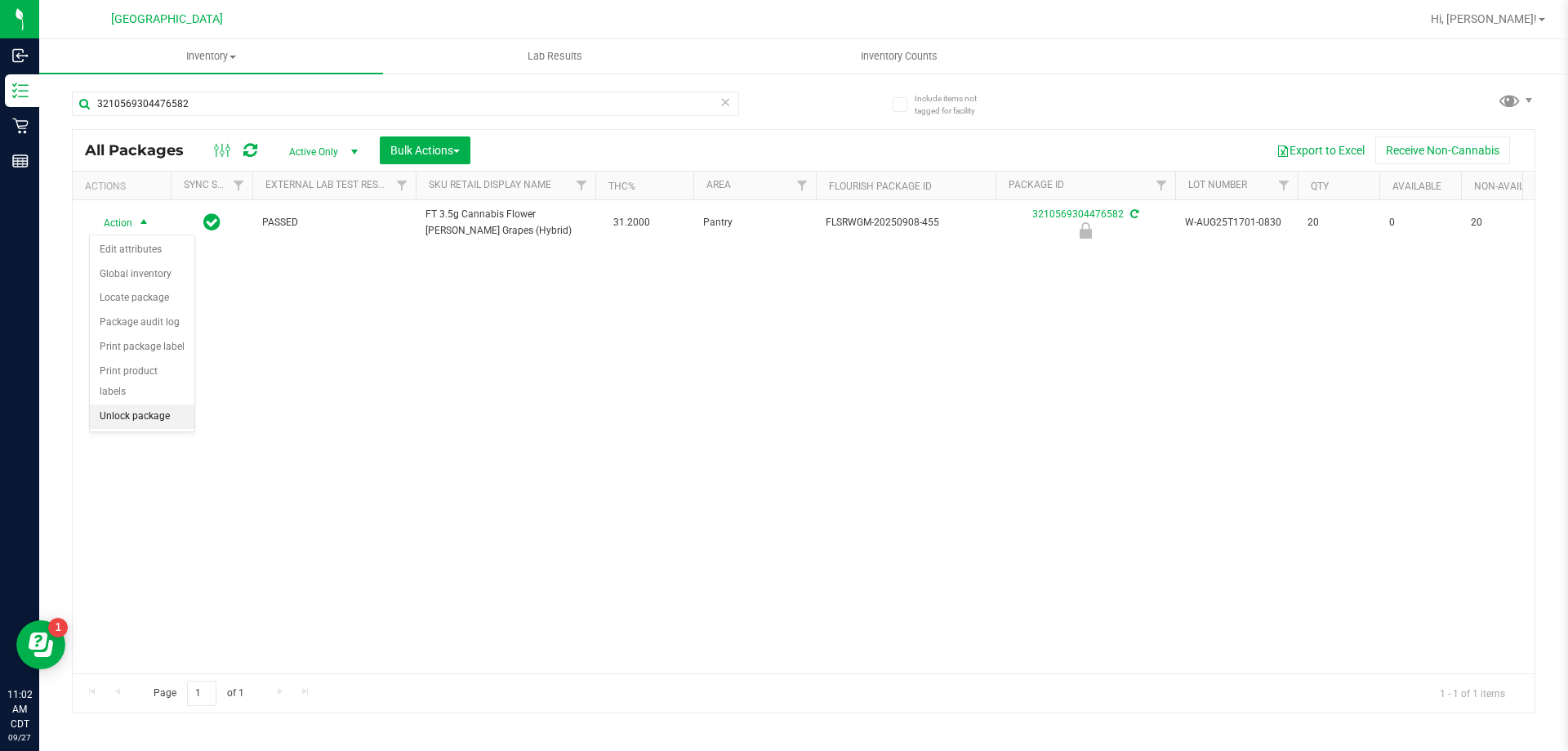
click at [122, 404] on li "Unlock package" at bounding box center [142, 417] width 105 height 25
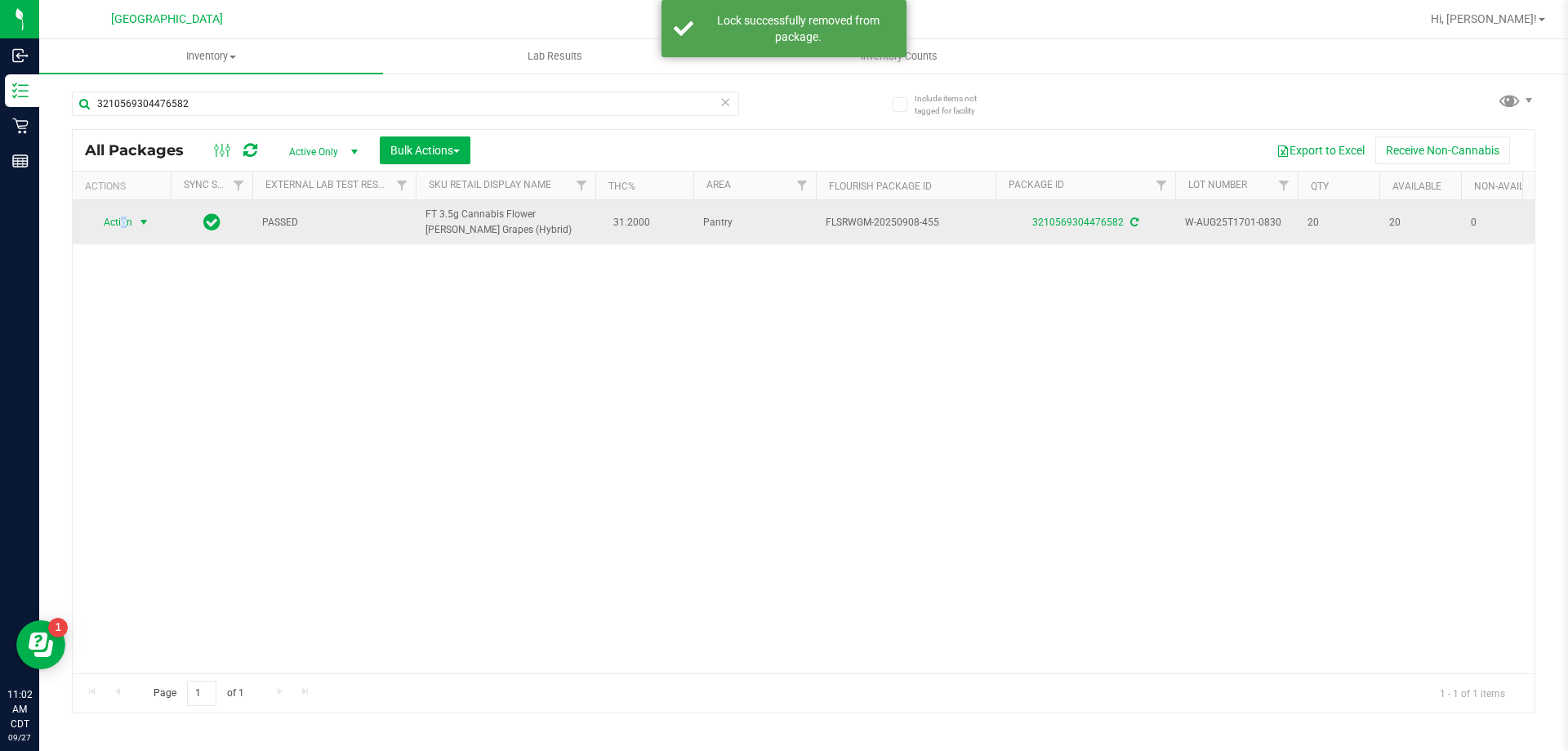
click at [123, 226] on span "Action" at bounding box center [111, 222] width 44 height 23
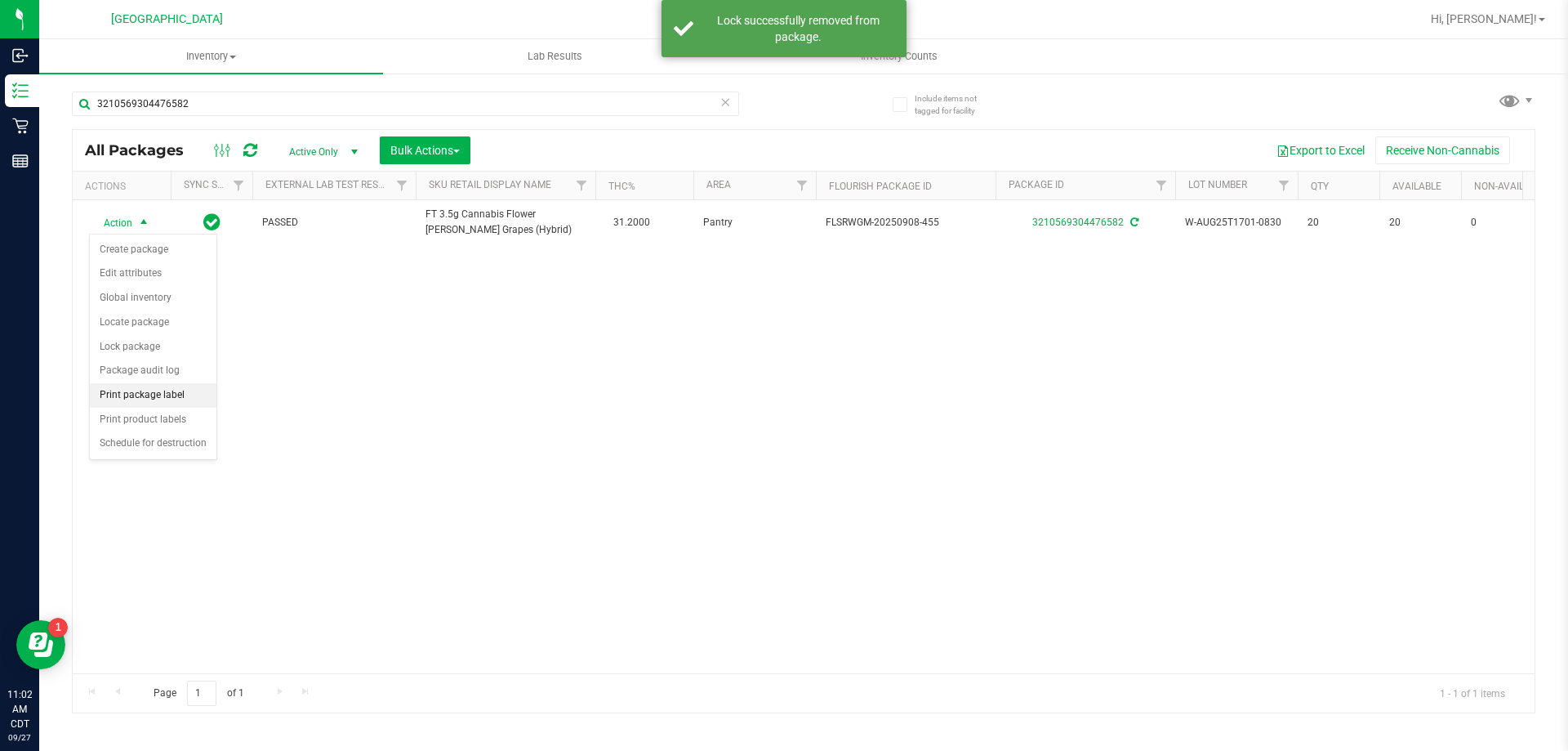
click at [122, 387] on li "Print package label" at bounding box center [154, 396] width 127 height 25
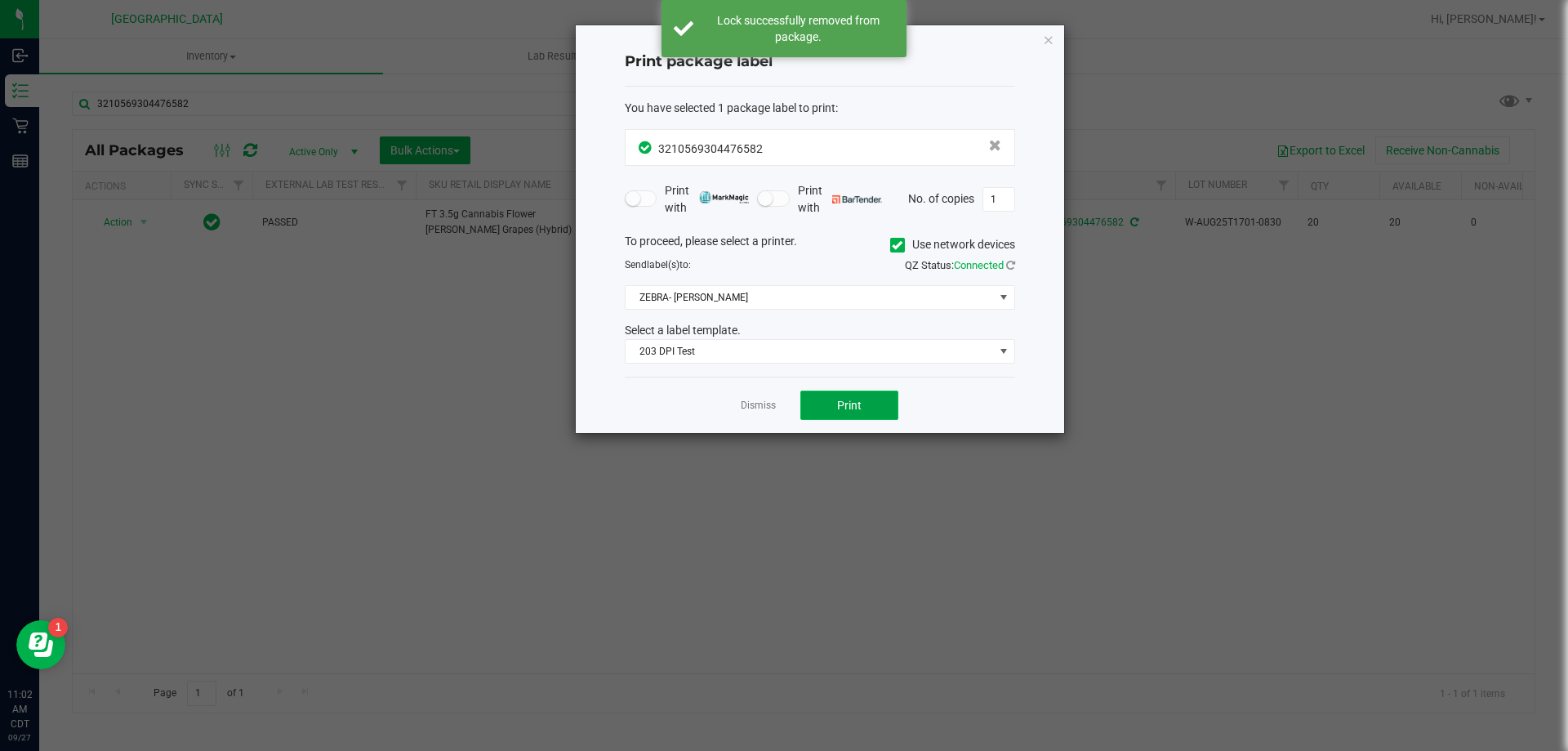
click at [841, 407] on span "Print" at bounding box center [850, 405] width 25 height 13
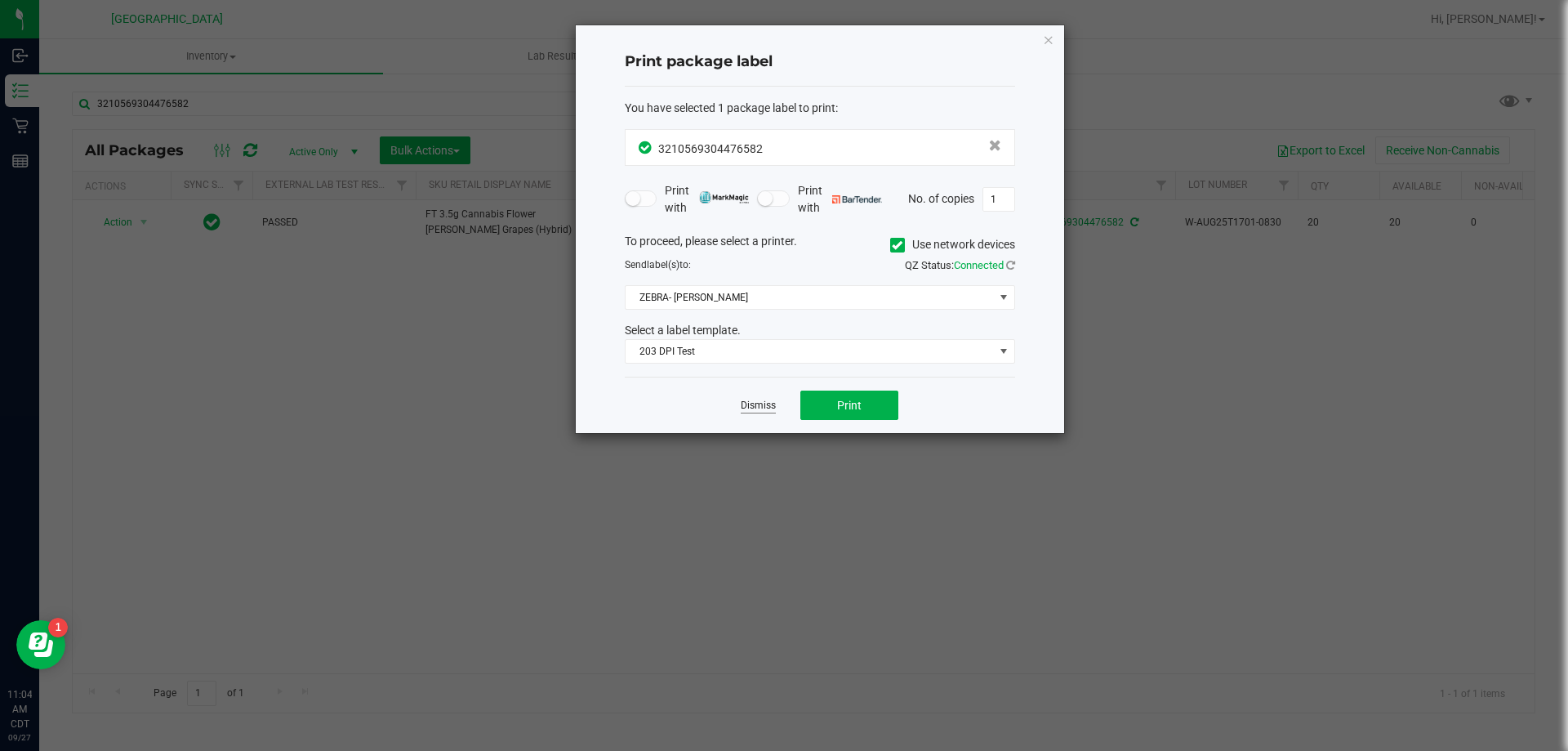
click at [752, 402] on link "Dismiss" at bounding box center [758, 405] width 36 height 13
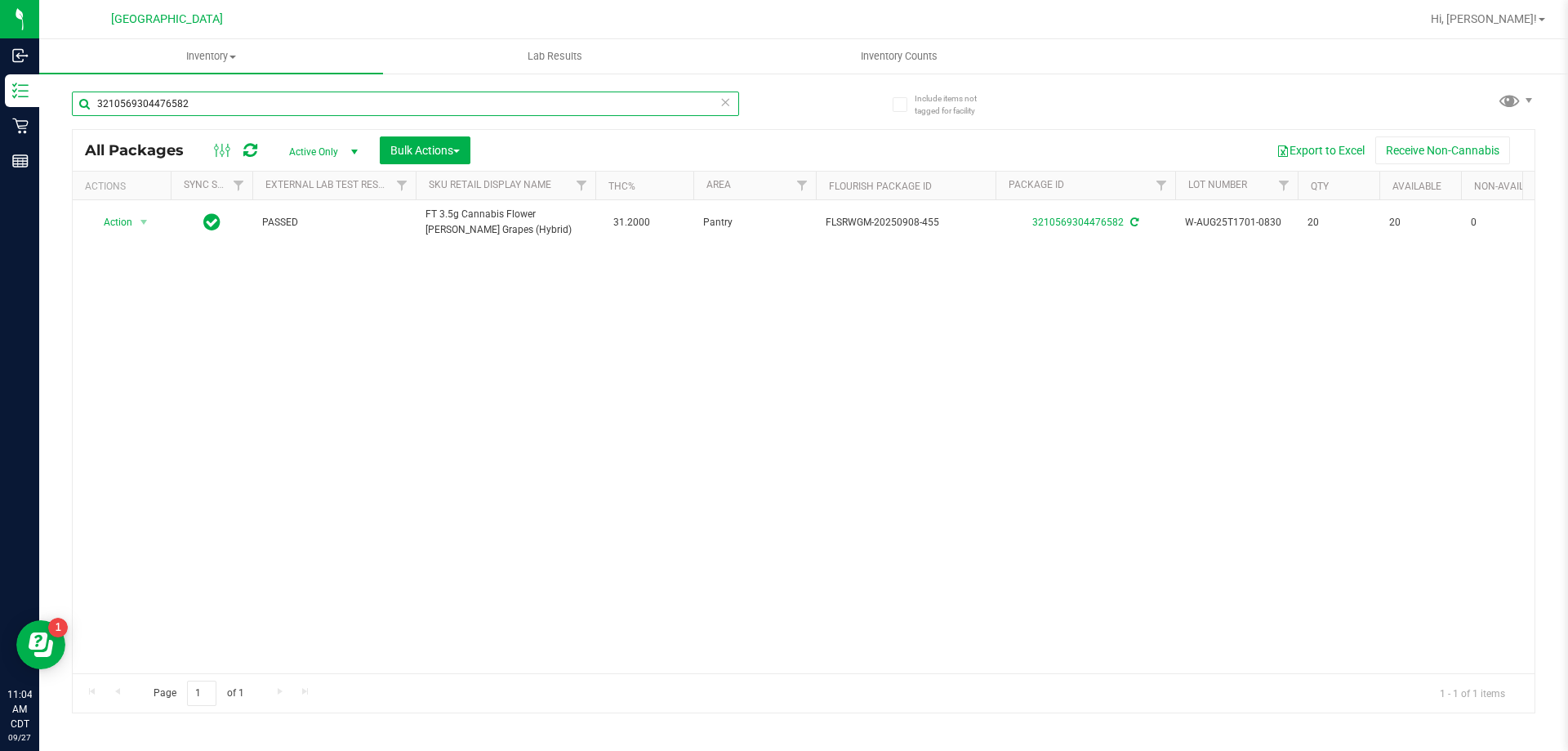
drag, startPoint x: 265, startPoint y: 104, endPoint x: 86, endPoint y: 89, distance: 179.6
click at [84, 73] on inventory "Inventory All packages All inventory Waste log Create inventory Lab Results Inv…" at bounding box center [804, 304] width 1529 height 531
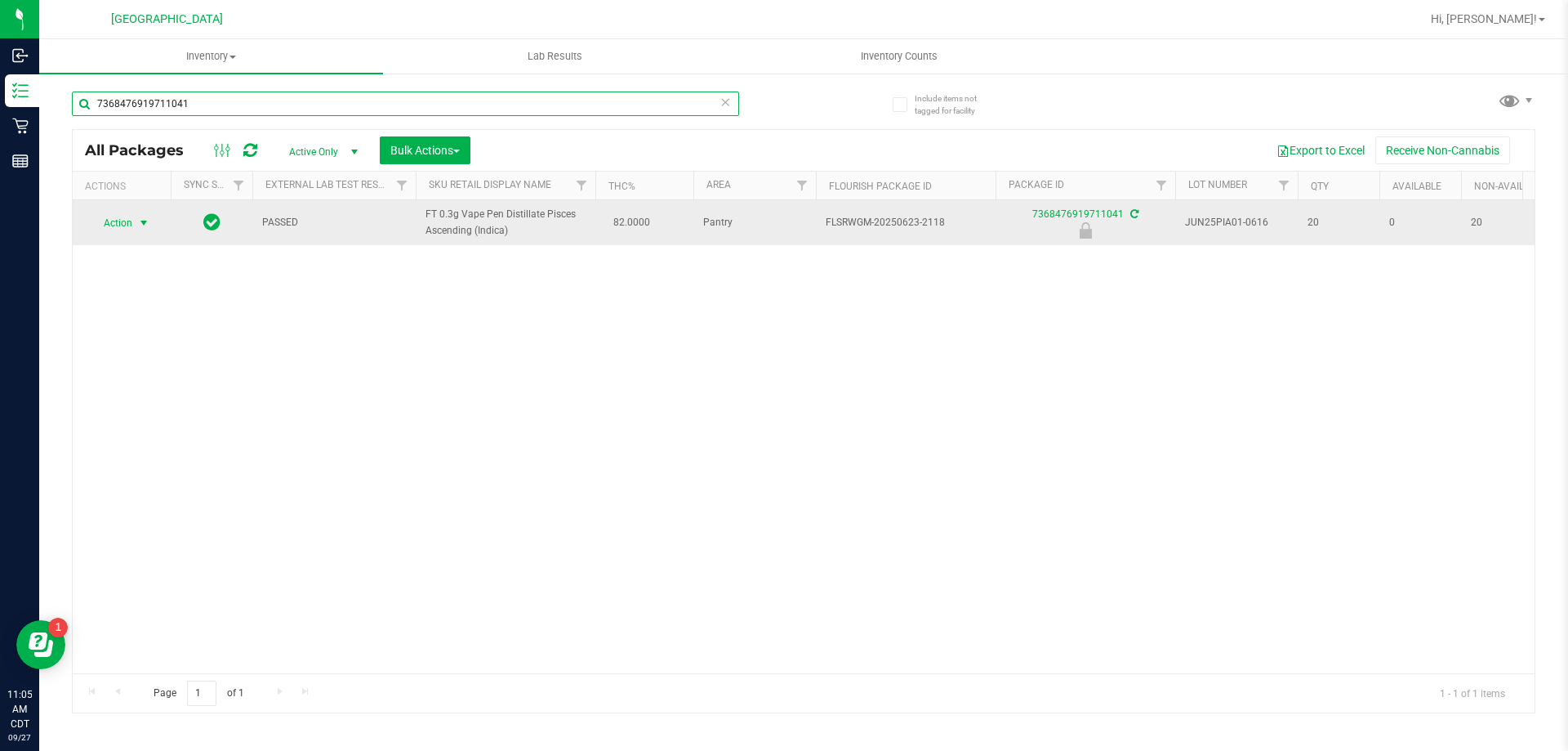
type input "7368476919711041"
click at [123, 219] on span "Action" at bounding box center [111, 223] width 44 height 23
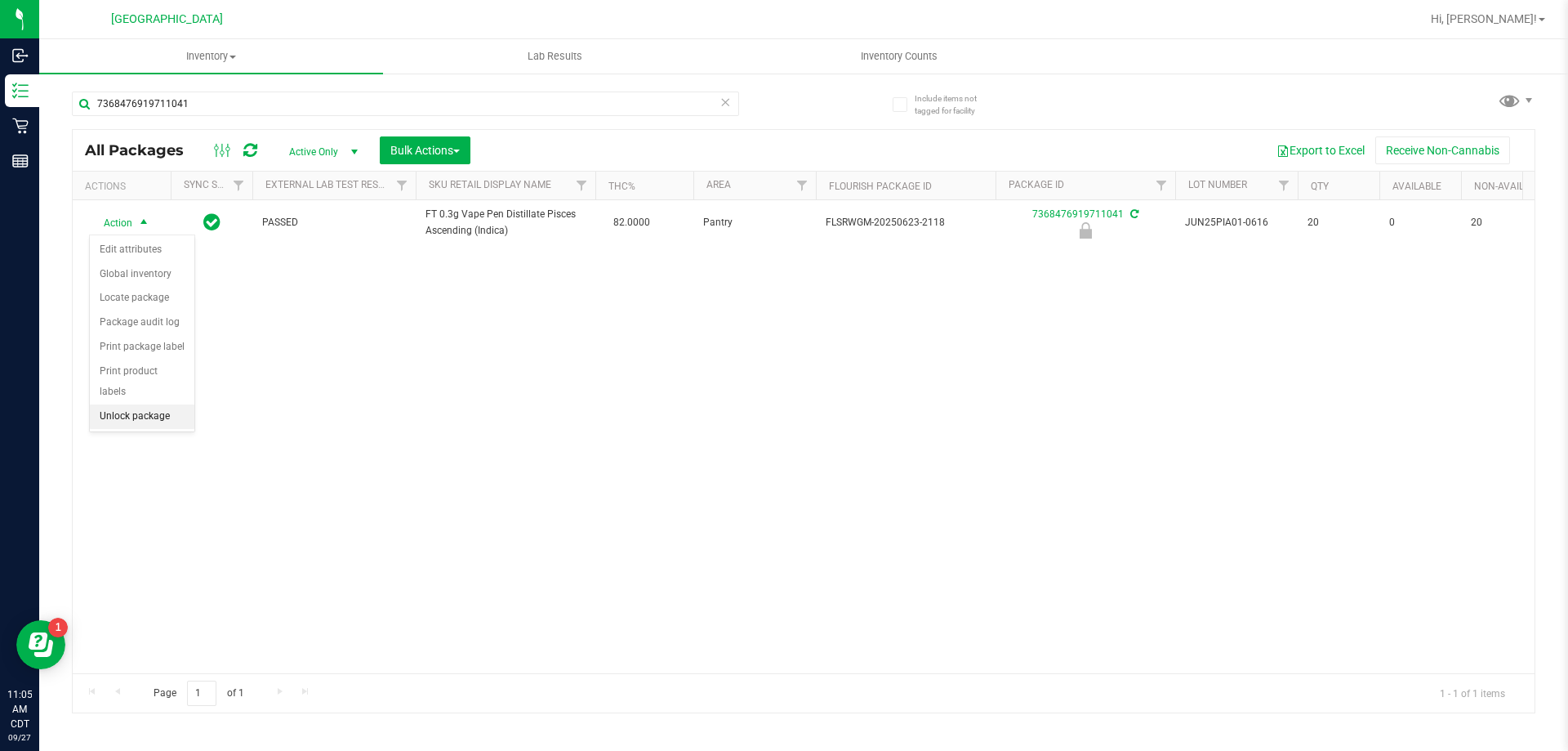
click at [145, 404] on li "Unlock package" at bounding box center [142, 417] width 105 height 25
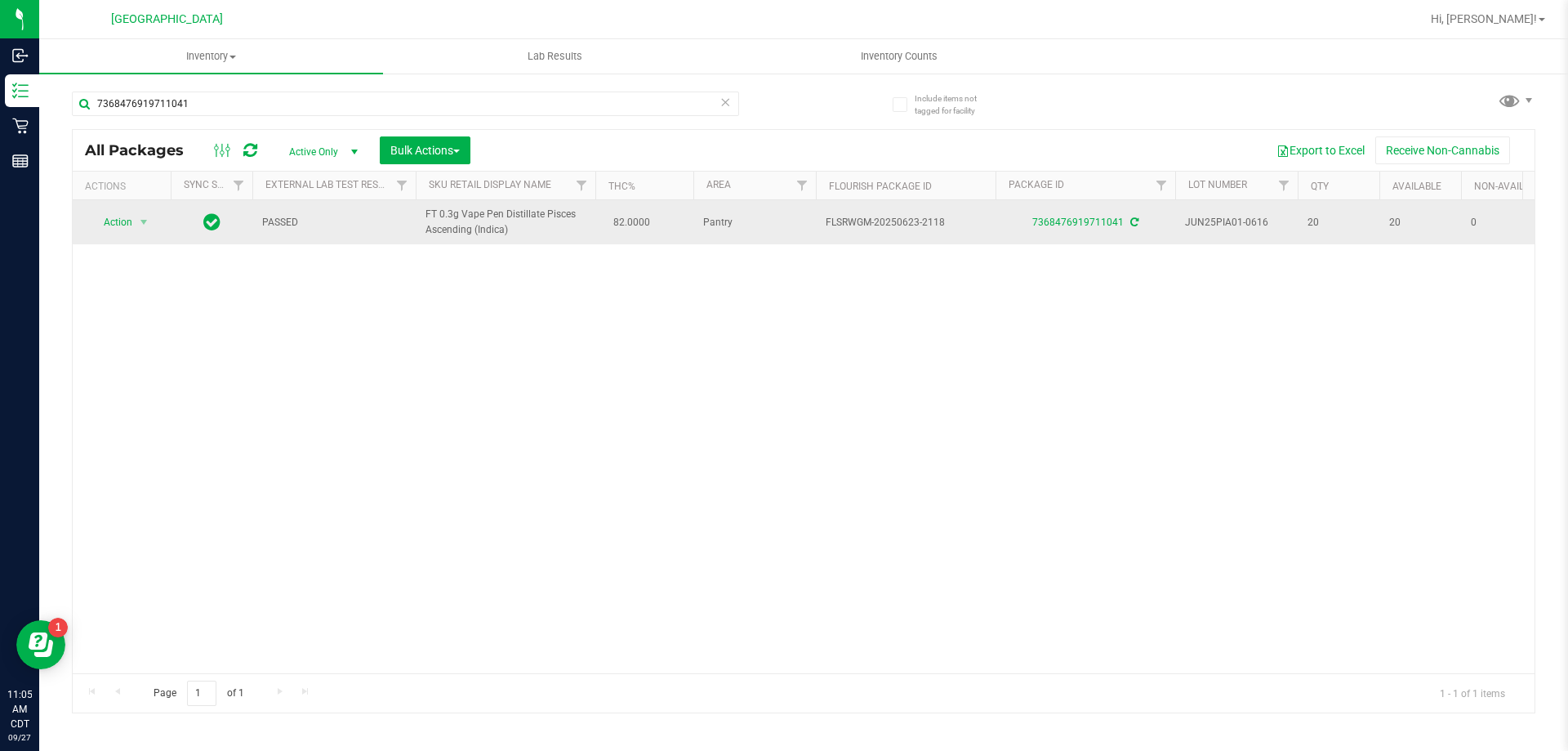
click at [102, 236] on td "Action Action Create package Edit attributes Global inventory Locate package Lo…" at bounding box center [122, 222] width 98 height 44
click at [115, 217] on span "Action" at bounding box center [111, 222] width 44 height 23
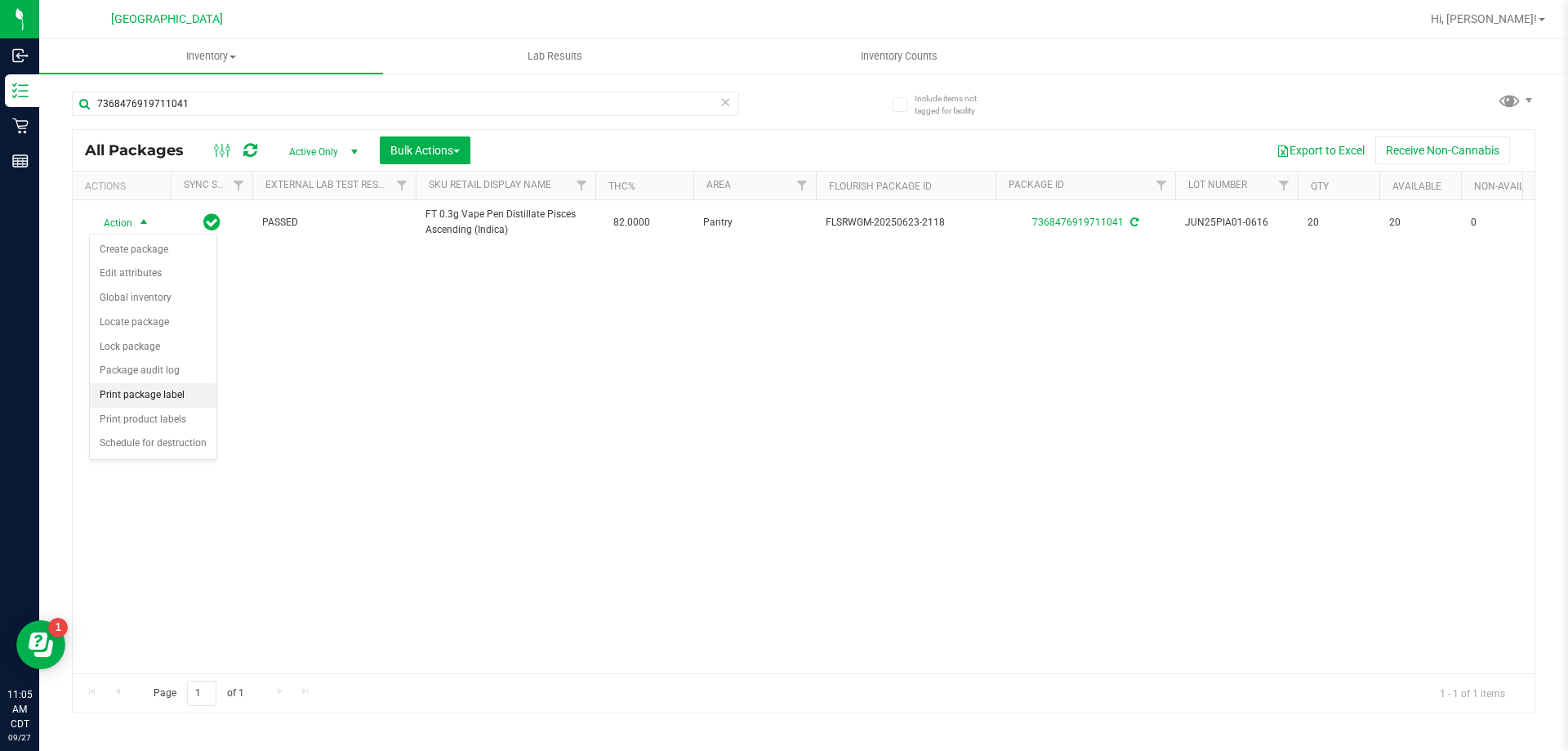
click at [161, 386] on li "Print package label" at bounding box center [154, 396] width 127 height 25
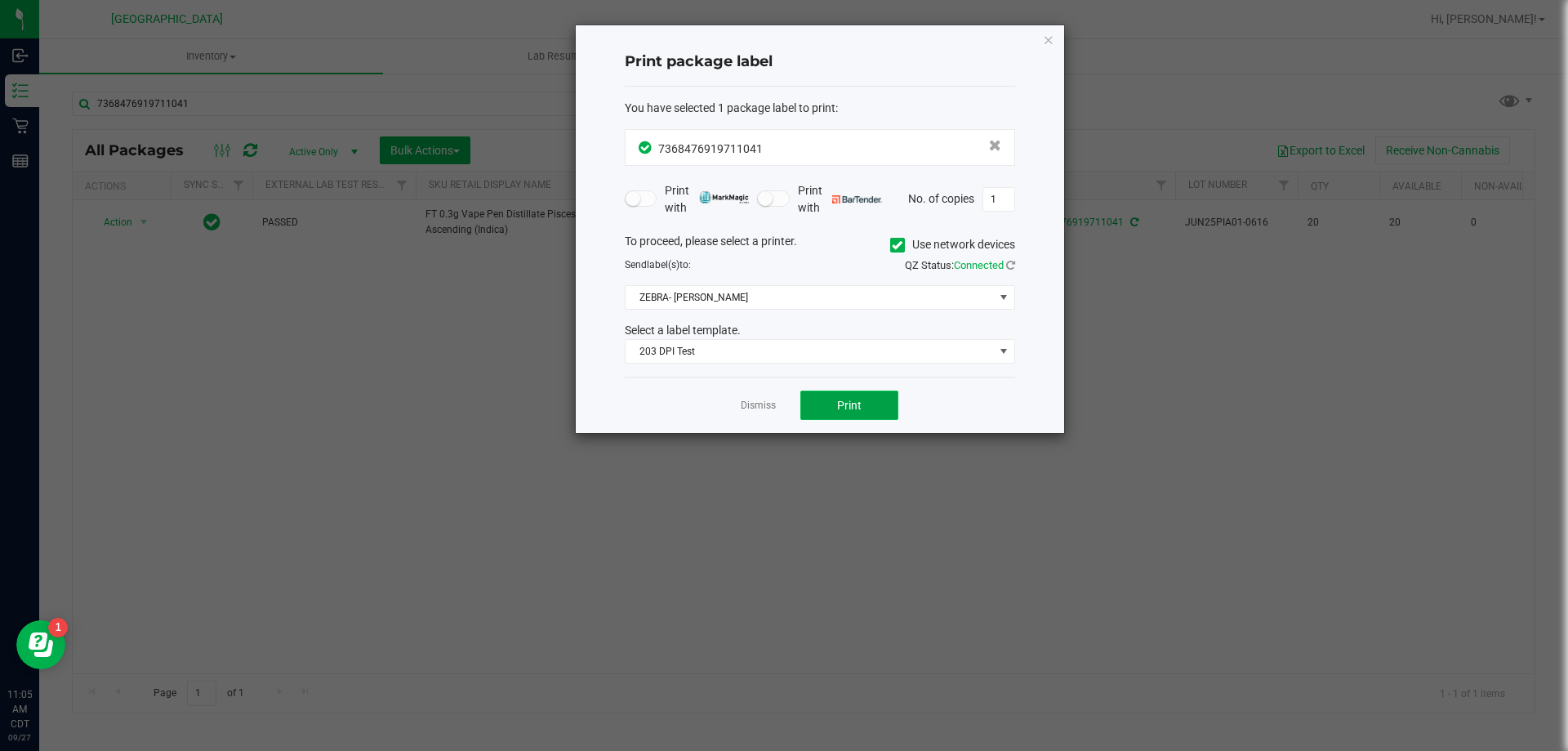
click at [815, 401] on button "Print" at bounding box center [850, 405] width 98 height 30
click at [773, 404] on link "Dismiss" at bounding box center [758, 405] width 36 height 13
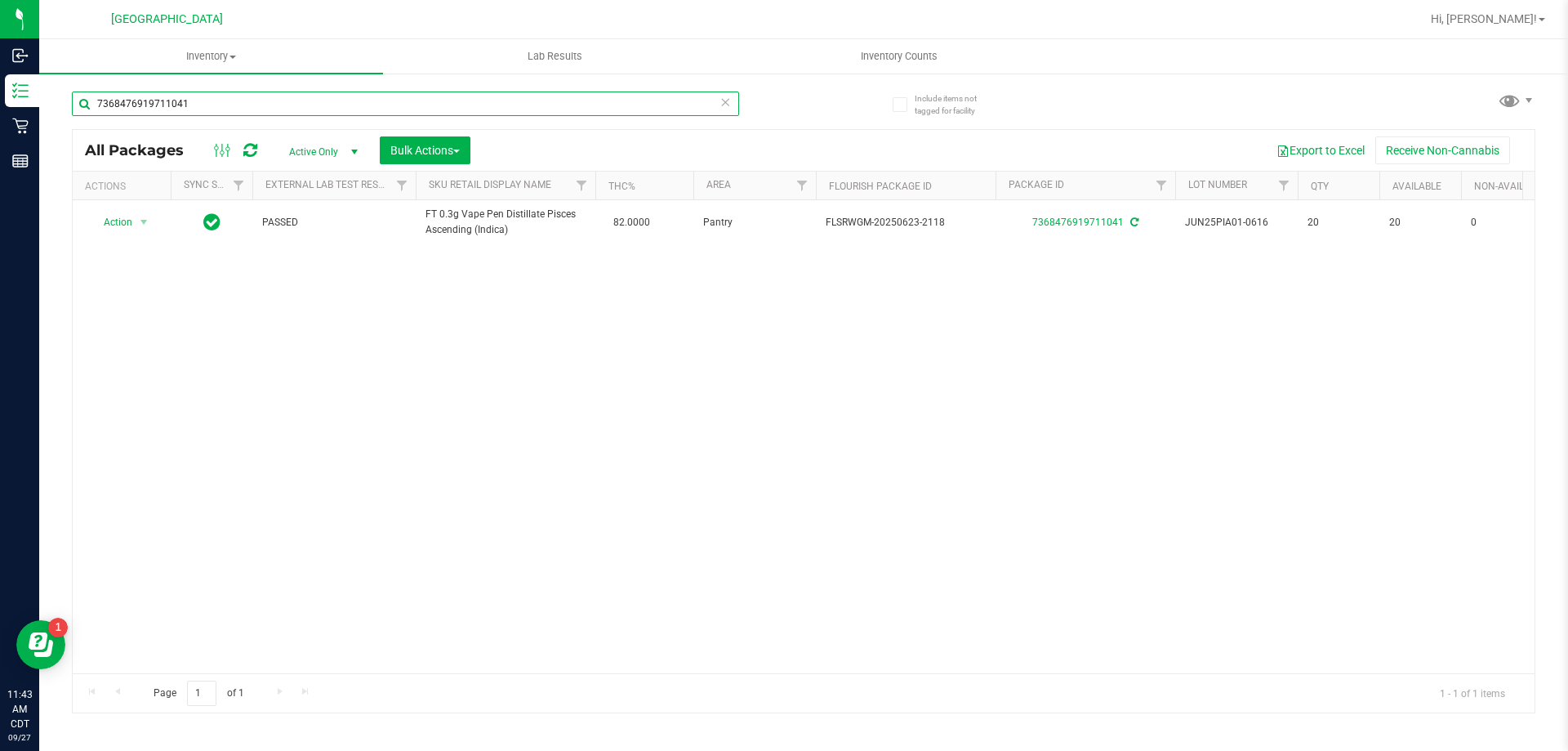
drag, startPoint x: 274, startPoint y: 99, endPoint x: 81, endPoint y: 122, distance: 194.4
click at [81, 122] on div "7368476919711041" at bounding box center [405, 109] width 667 height 37
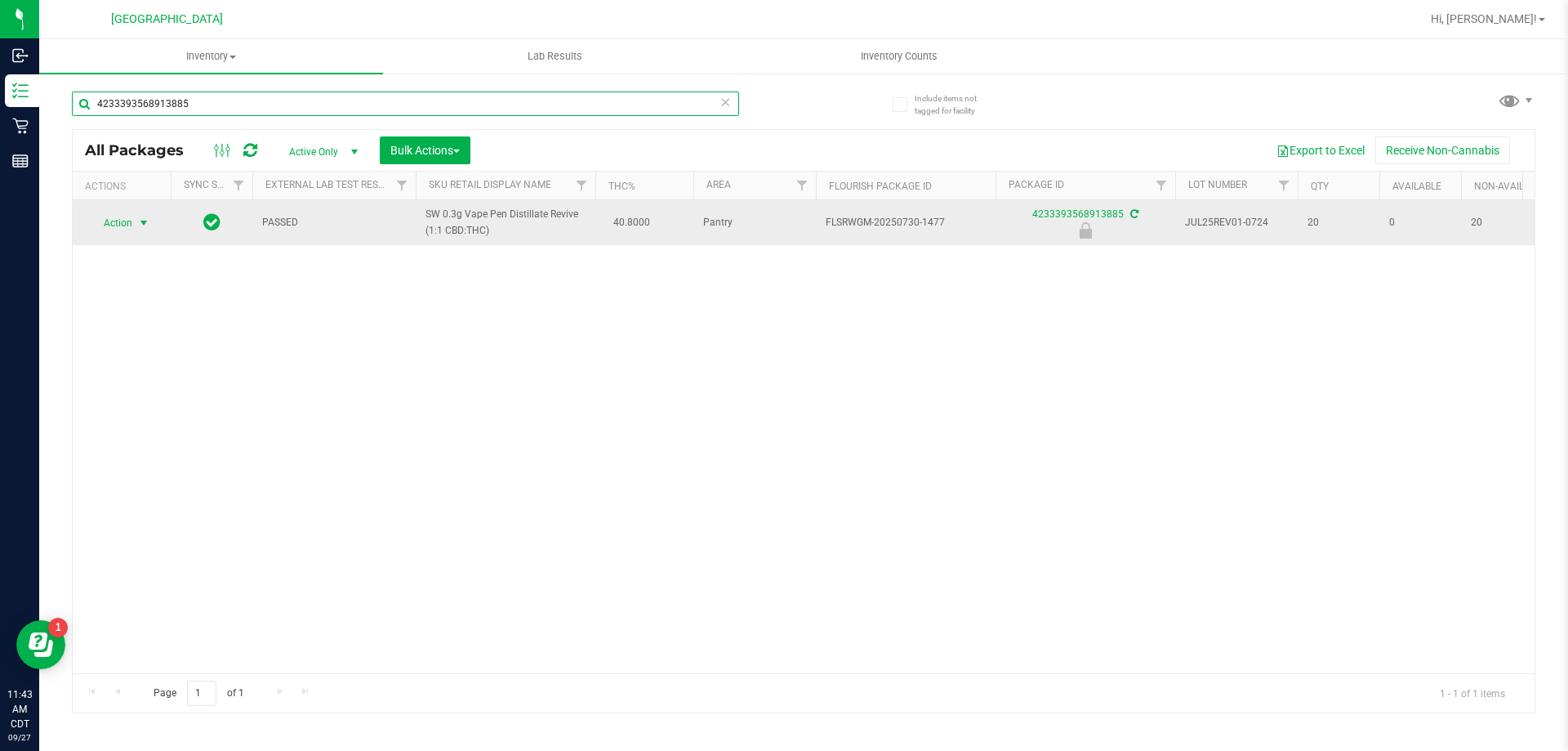
type input "4233393568913885"
click at [130, 230] on span "Action" at bounding box center [111, 223] width 44 height 23
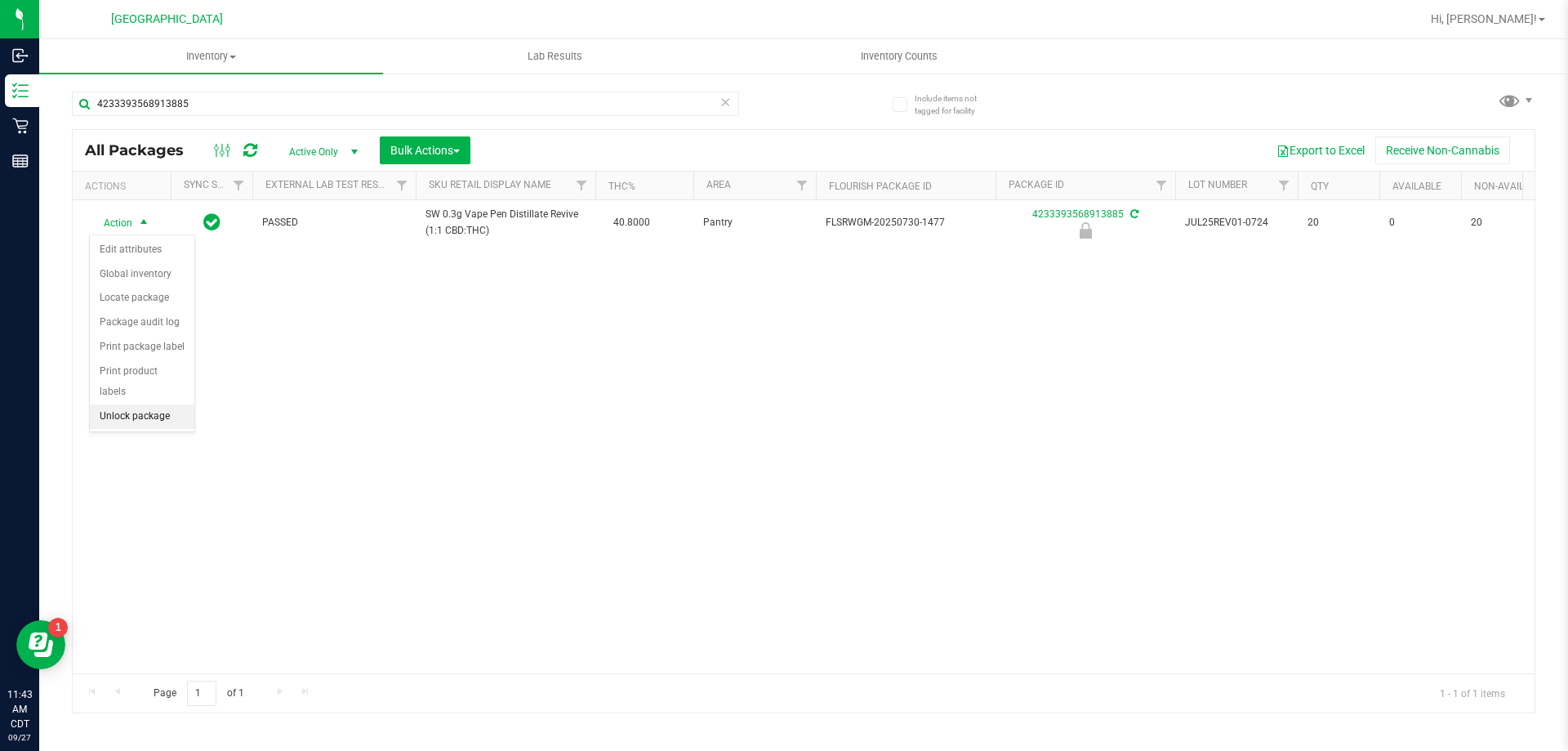
click at [119, 404] on li "Unlock package" at bounding box center [142, 417] width 105 height 25
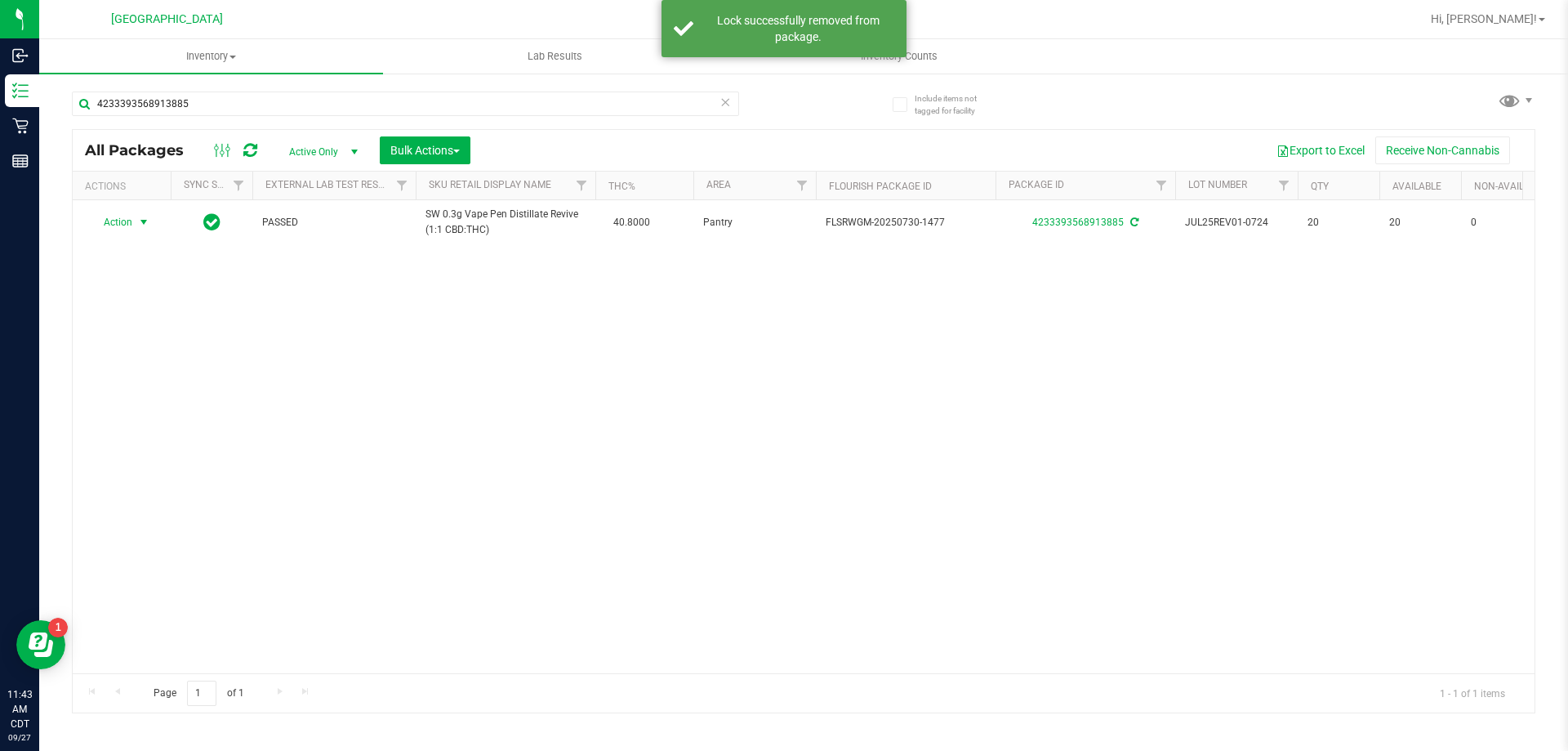
click at [129, 225] on span "Action" at bounding box center [111, 222] width 44 height 23
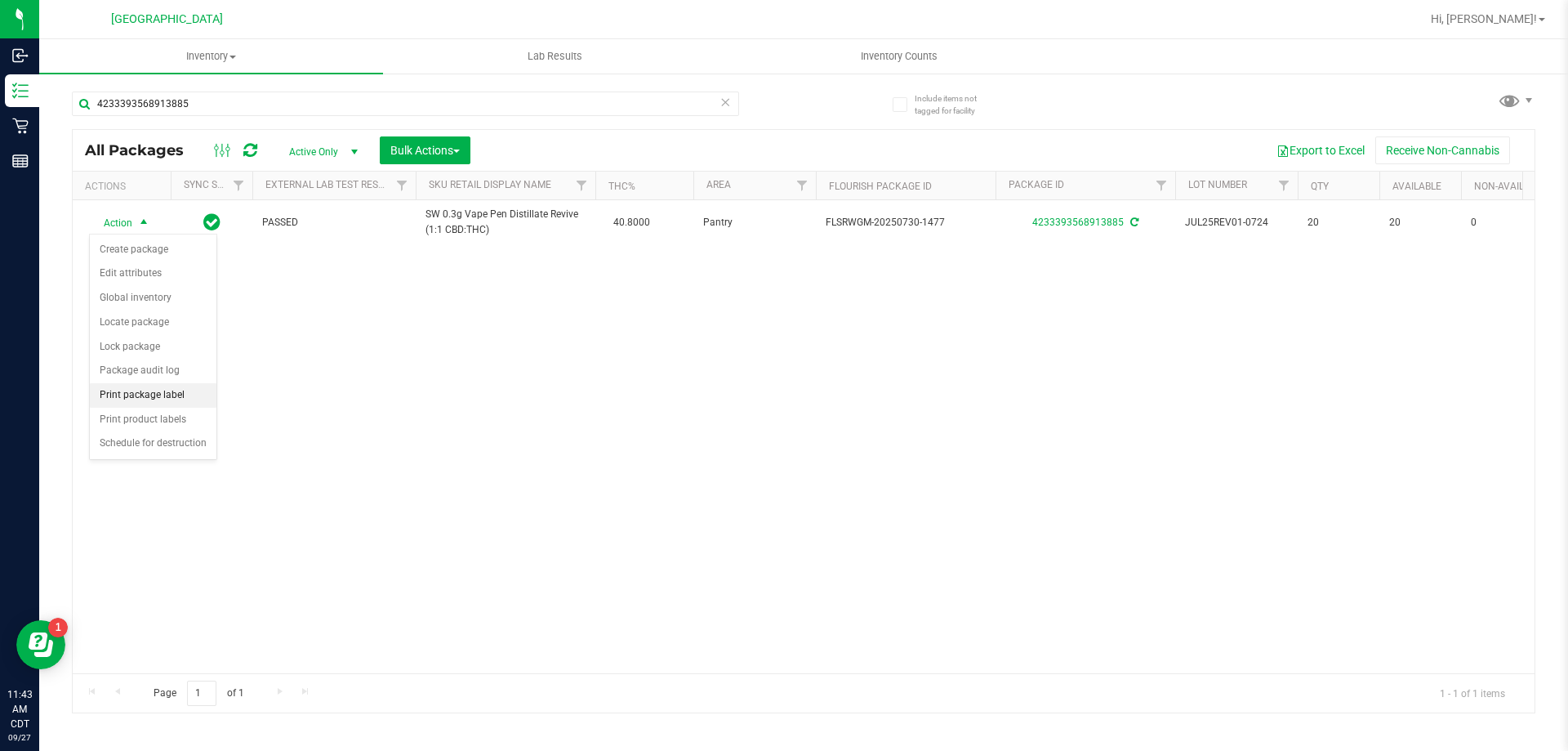
click at [142, 395] on li "Print package label" at bounding box center [154, 396] width 127 height 25
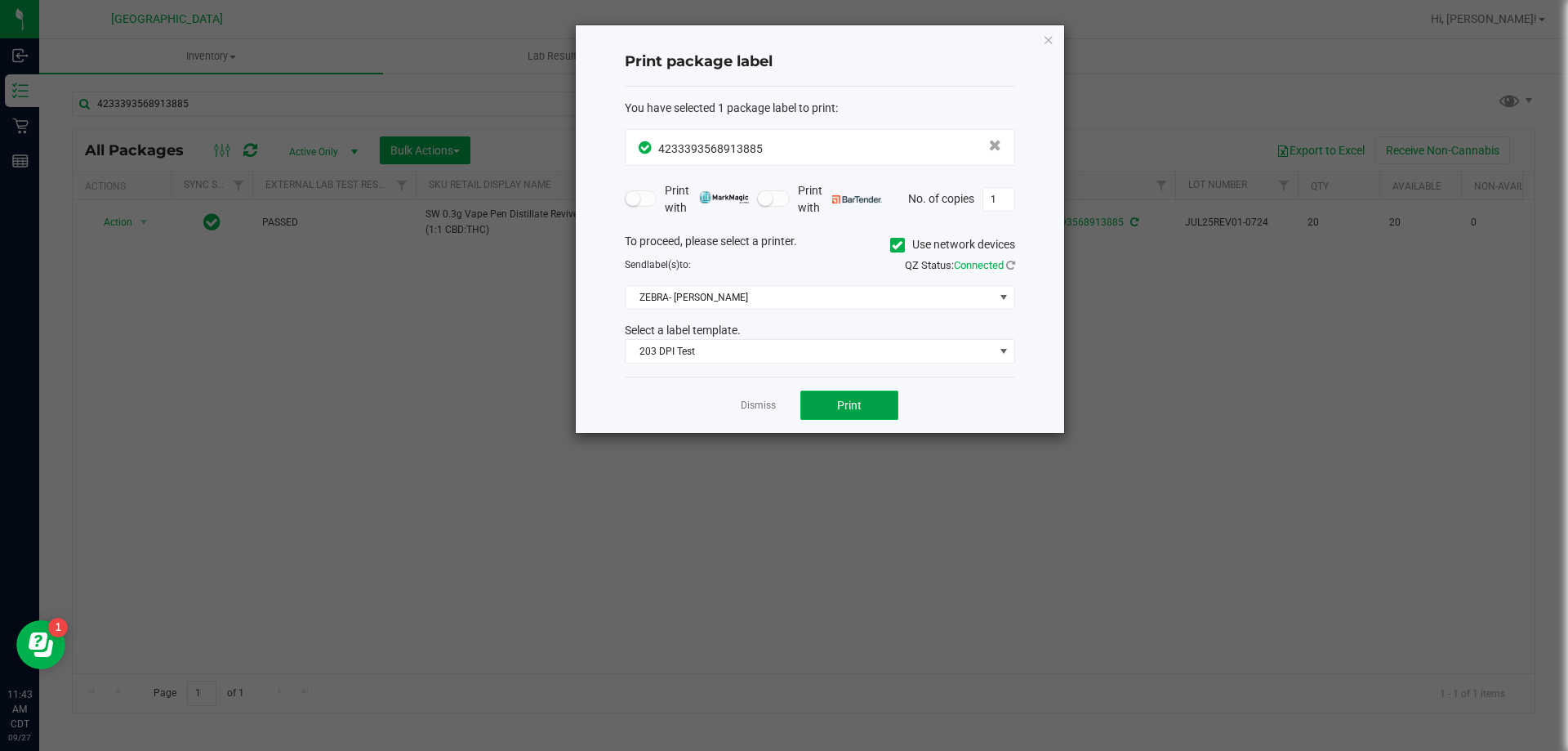
click at [885, 408] on button "Print" at bounding box center [850, 405] width 98 height 30
